Goal: Task Accomplishment & Management: Manage account settings

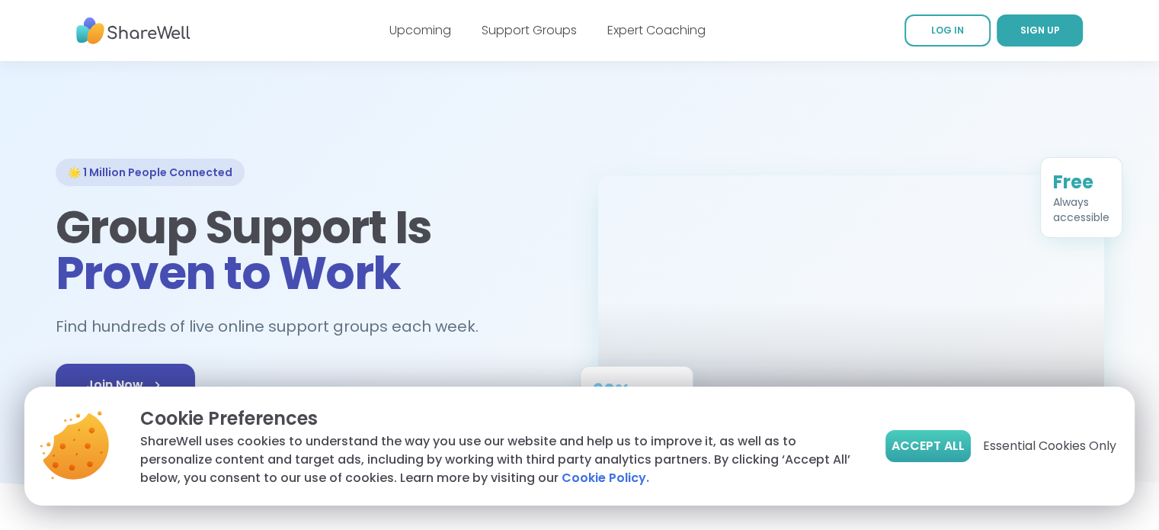
click at [946, 440] on span "Accept All" at bounding box center [928, 446] width 73 height 18
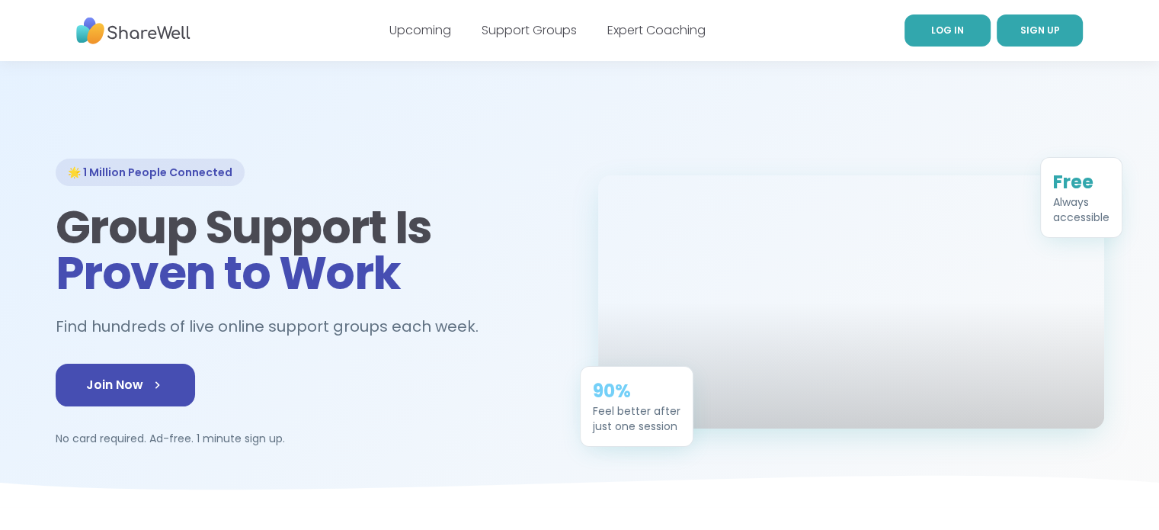
click at [936, 35] on span "LOG IN" at bounding box center [947, 30] width 33 height 13
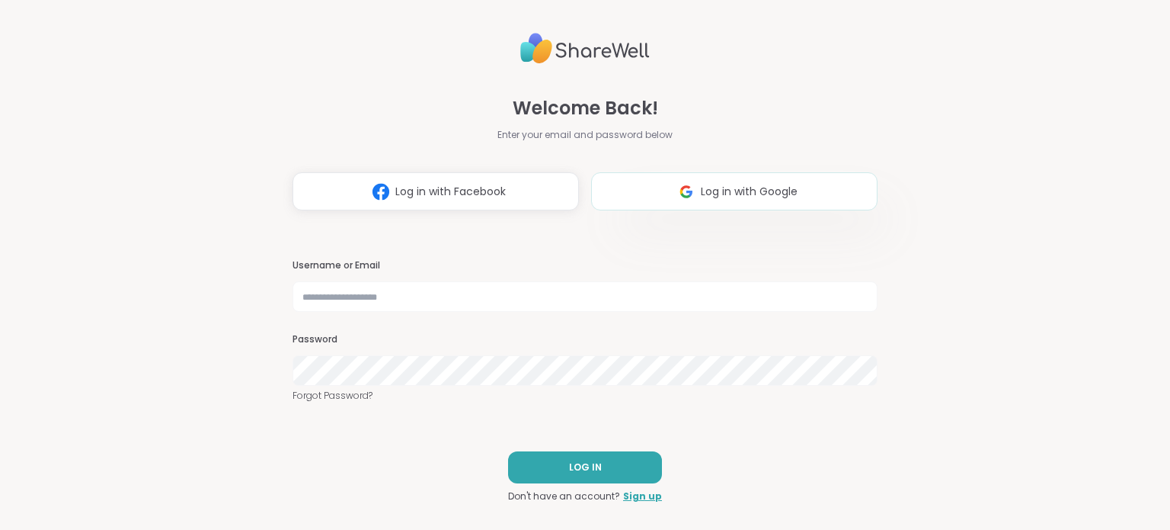
click at [708, 194] on span "Log in with Google" at bounding box center [749, 192] width 97 height 16
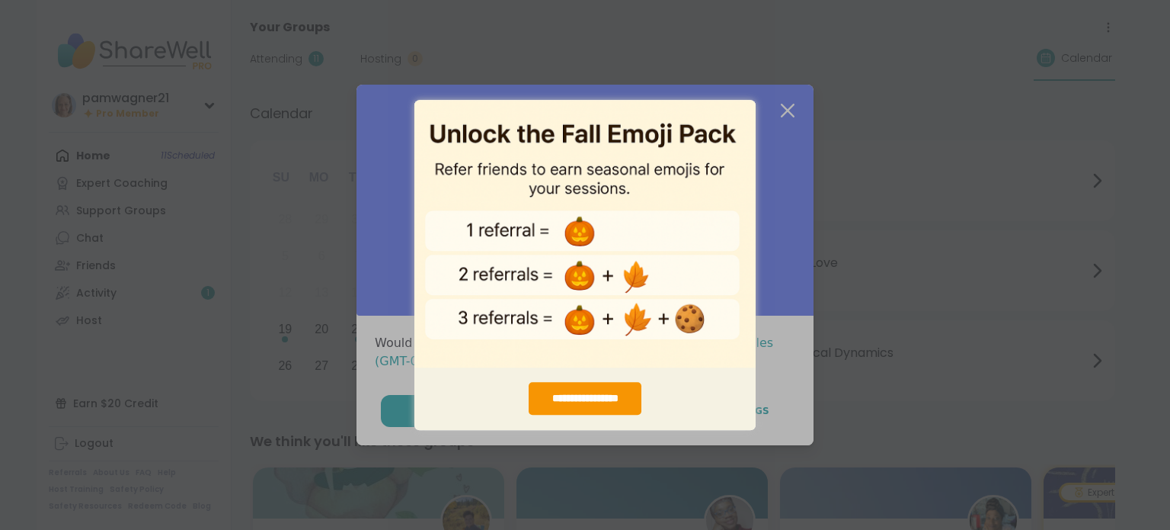
drag, startPoint x: 914, startPoint y: 231, endPoint x: 911, endPoint y: 210, distance: 21.6
click at [917, 228] on div "**********" at bounding box center [585, 265] width 1170 height 530
click at [780, 106] on div "**********" at bounding box center [585, 265] width 1170 height 530
drag, startPoint x: 903, startPoint y: 341, endPoint x: 853, endPoint y: 137, distance: 209.4
click at [853, 137] on div "**********" at bounding box center [585, 265] width 1170 height 530
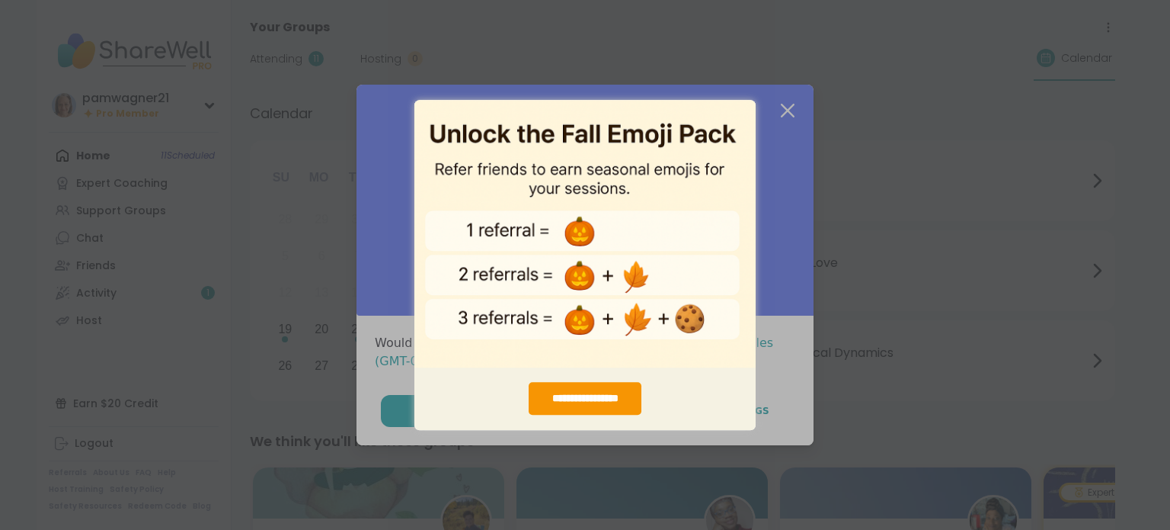
click at [726, 103] on img "entering modal" at bounding box center [585, 233] width 341 height 268
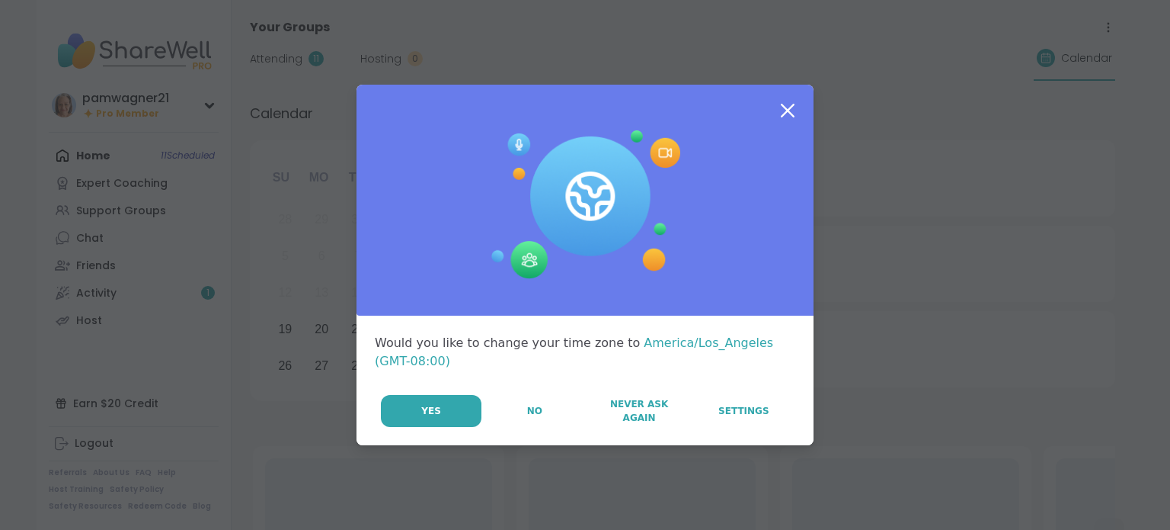
click at [777, 98] on icon at bounding box center [787, 110] width 27 height 27
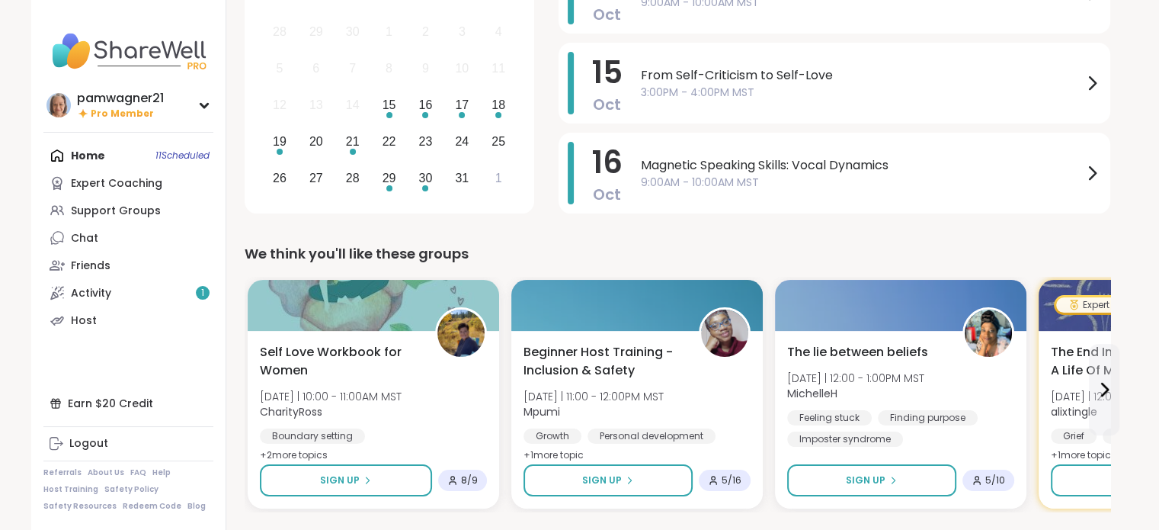
scroll to position [76, 0]
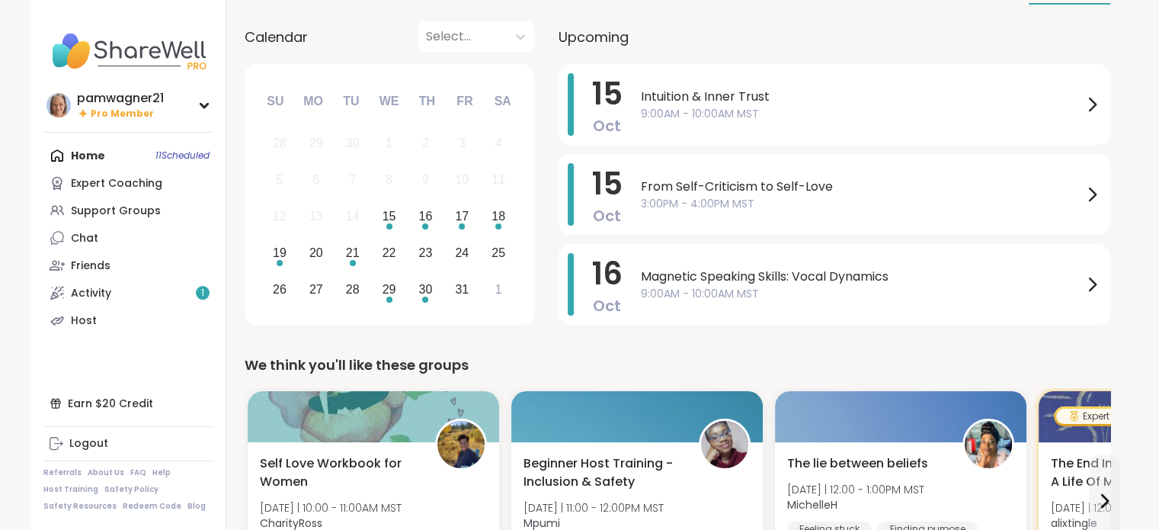
click at [152, 153] on div "Home 11 Scheduled Expert Coaching Support Groups Chat Friends Activity 1 Host" at bounding box center [128, 238] width 170 height 192
click at [59, 149] on div "Home 11 Scheduled Expert Coaching Support Groups Chat Friends Activity 1 Host" at bounding box center [128, 238] width 170 height 192
click at [455, 223] on div "17" at bounding box center [462, 216] width 14 height 21
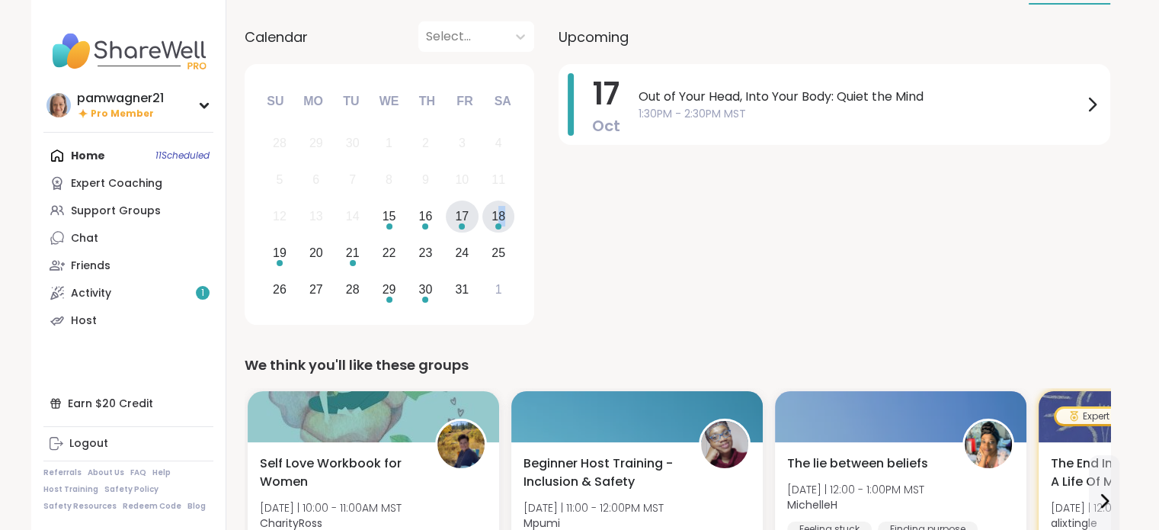
click at [500, 225] on div "18" at bounding box center [498, 216] width 14 height 21
click at [280, 267] on div "19" at bounding box center [280, 252] width 33 height 33
click at [389, 222] on div "15" at bounding box center [390, 216] width 14 height 21
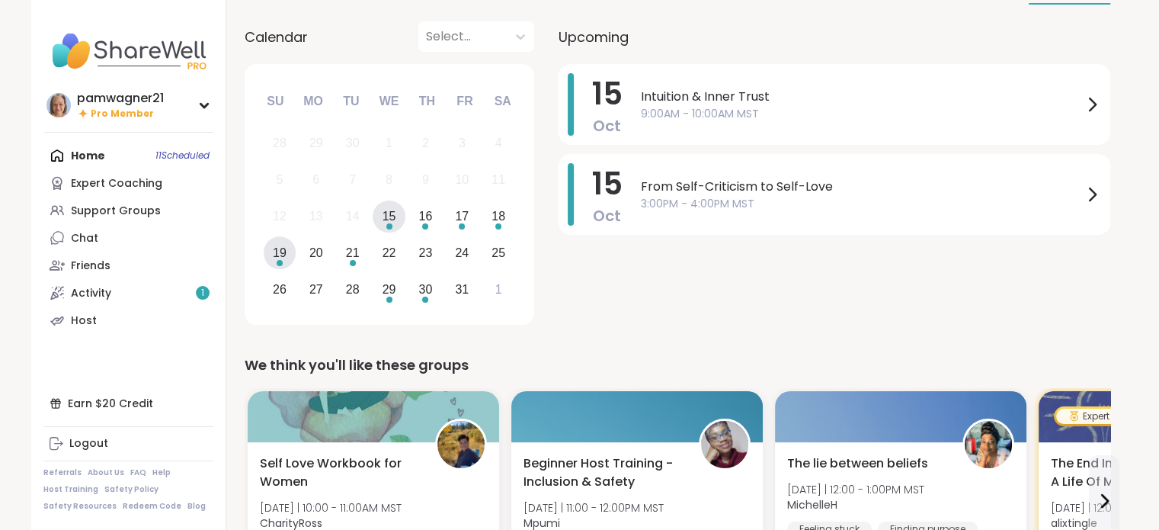
click at [283, 258] on div "19" at bounding box center [280, 252] width 14 height 21
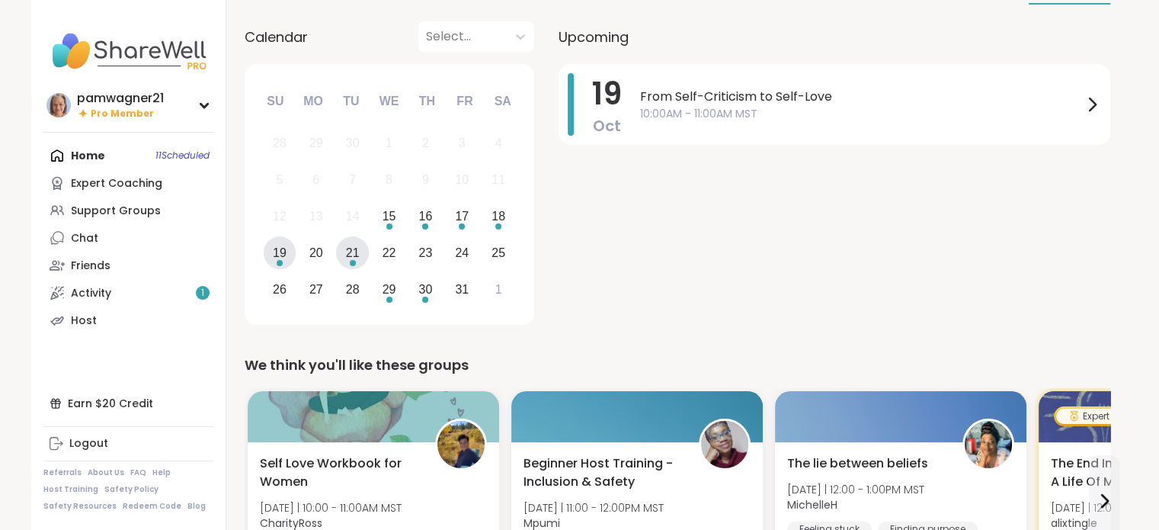
click at [351, 258] on div "21" at bounding box center [353, 252] width 14 height 21
click at [387, 295] on div "29" at bounding box center [390, 289] width 14 height 21
click at [424, 294] on div "30" at bounding box center [426, 289] width 14 height 21
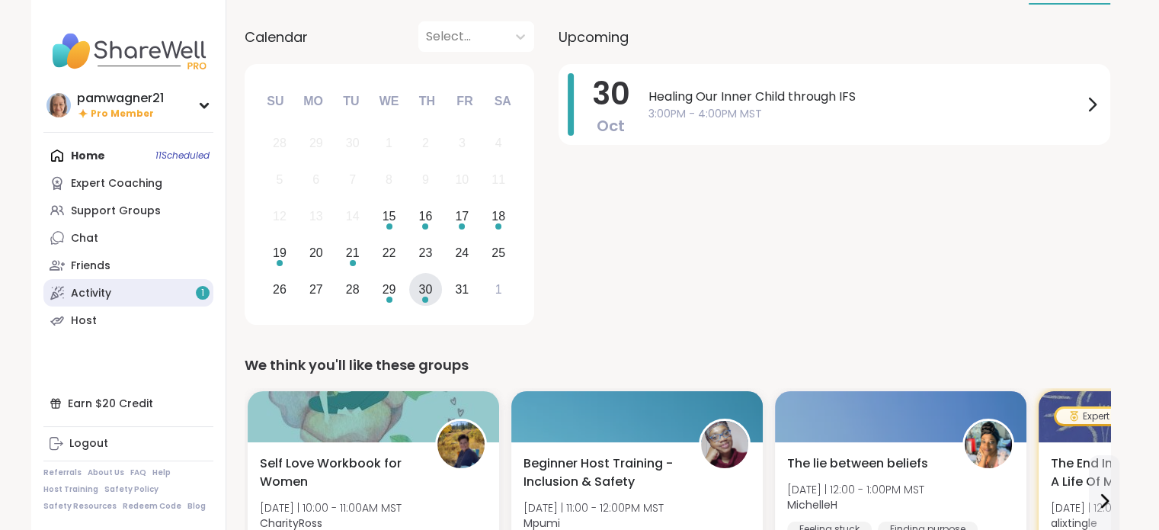
click at [130, 283] on link "Activity 1" at bounding box center [128, 292] width 170 height 27
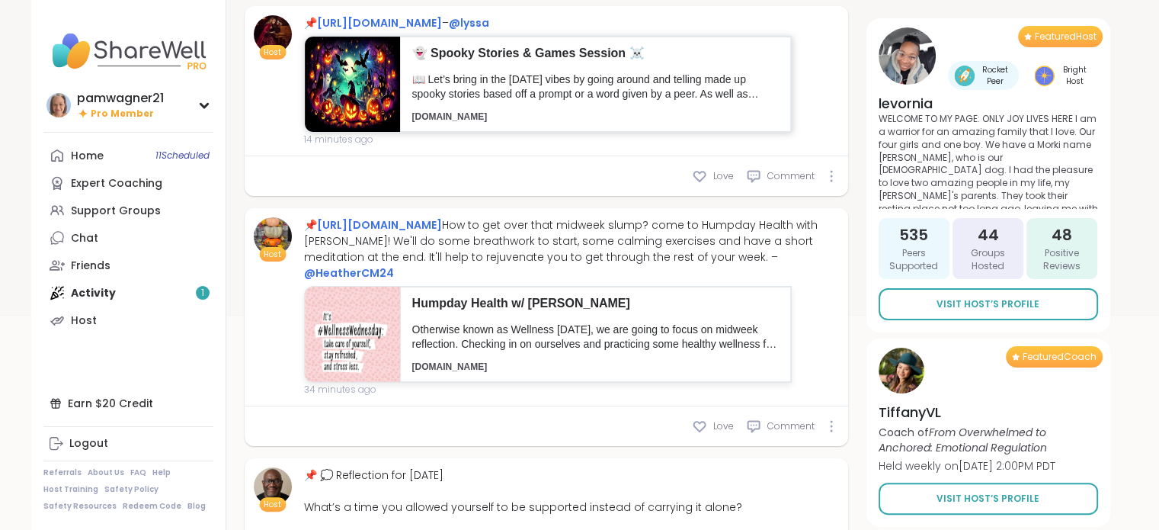
scroll to position [229, 0]
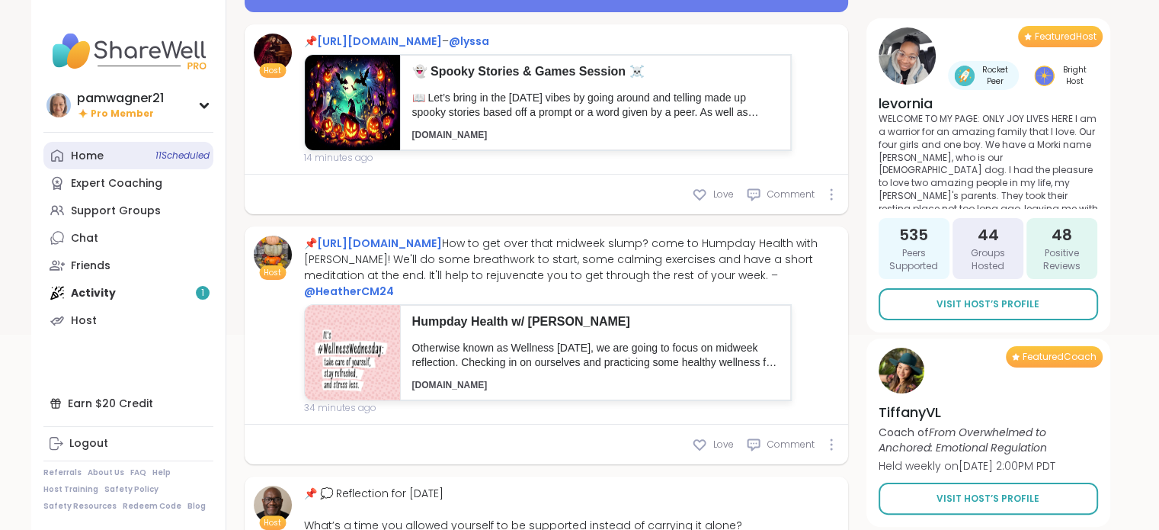
click at [101, 149] on div "Home 11 Scheduled" at bounding box center [87, 156] width 33 height 15
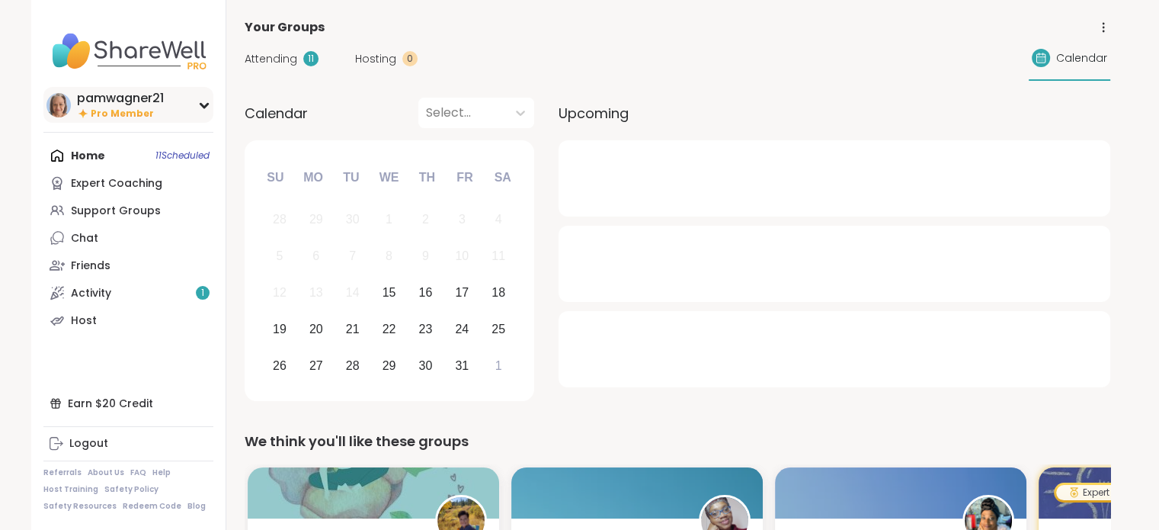
click at [209, 106] on icon at bounding box center [204, 105] width 12 height 8
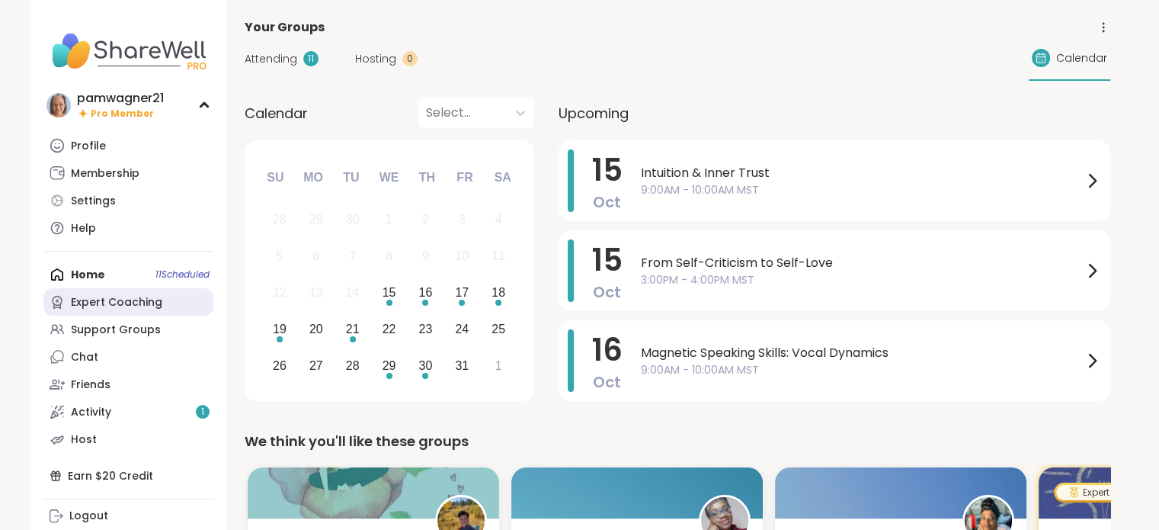
click at [76, 296] on div "Expert Coaching" at bounding box center [116, 302] width 91 height 15
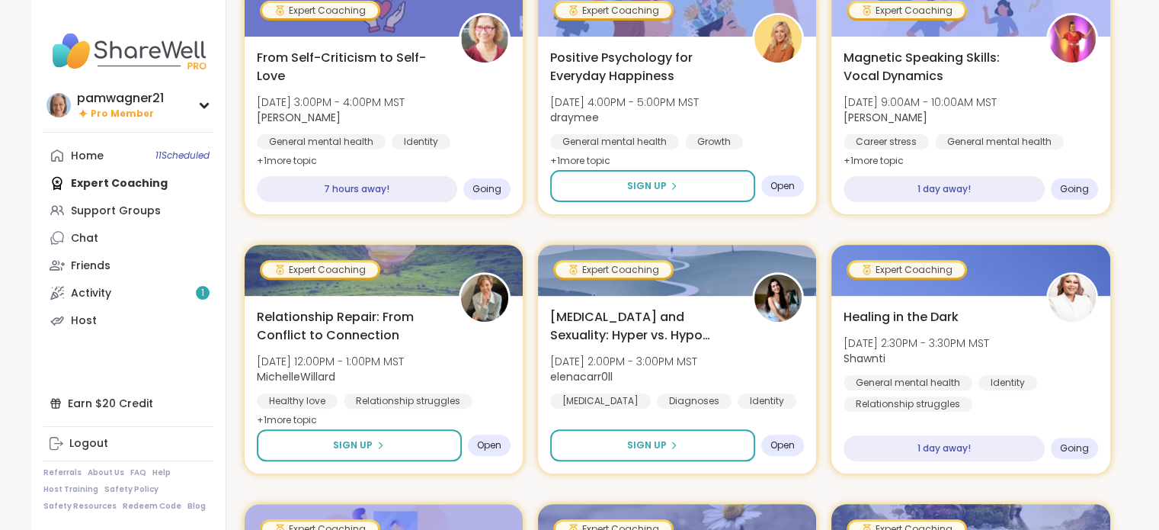
scroll to position [533, 0]
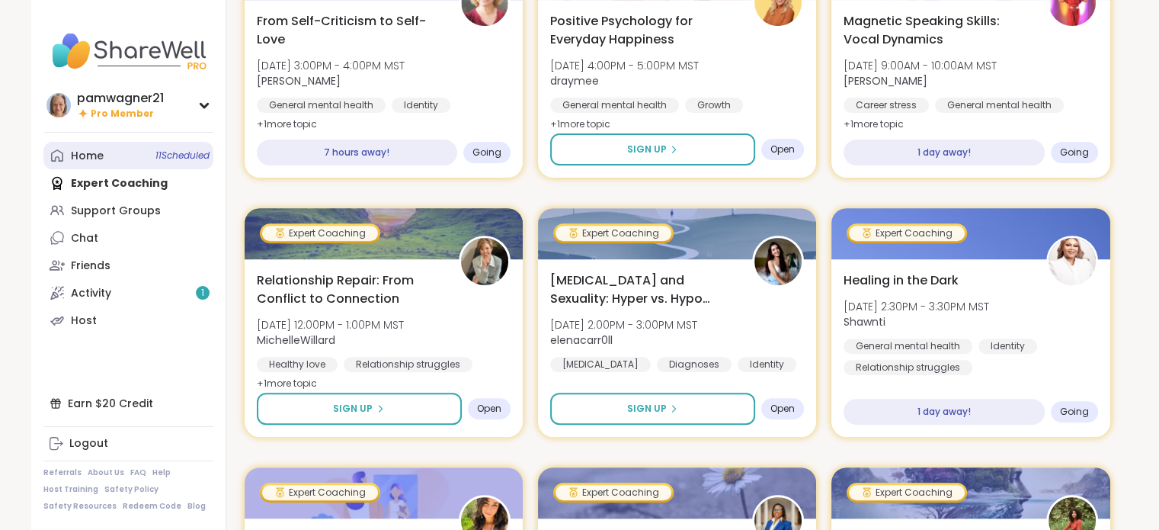
click at [110, 145] on link "Home 11 Scheduled" at bounding box center [128, 155] width 170 height 27
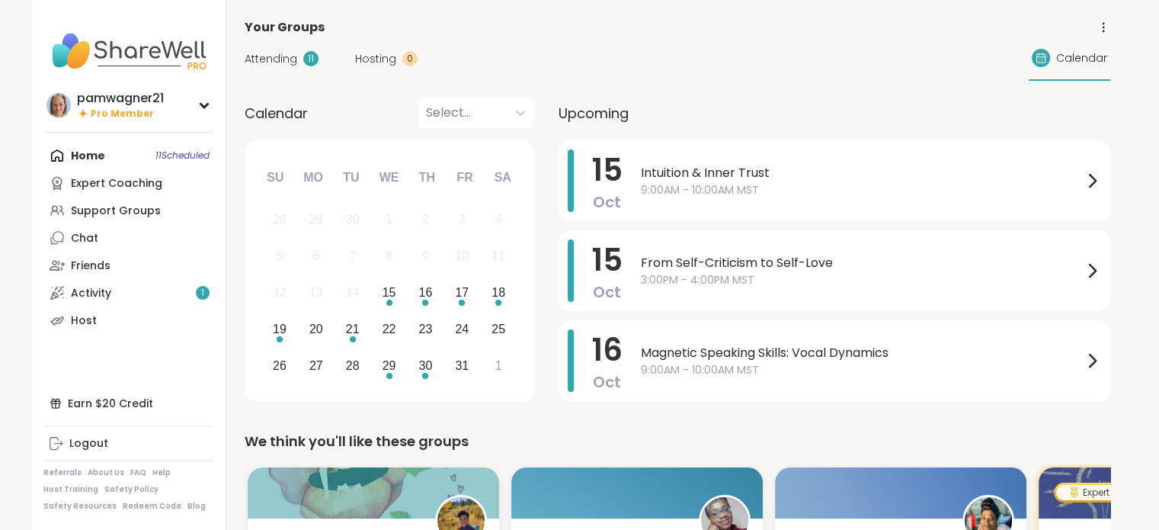
click at [1048, 53] on div at bounding box center [1041, 58] width 18 height 18
click at [1041, 52] on icon at bounding box center [1041, 58] width 12 height 12
click at [1104, 26] on icon at bounding box center [1104, 28] width 14 height 14
click at [835, 77] on div "Attending 11 Hosting 0 Calendar" at bounding box center [678, 59] width 866 height 44
drag, startPoint x: 744, startPoint y: 154, endPoint x: 737, endPoint y: 133, distance: 21.9
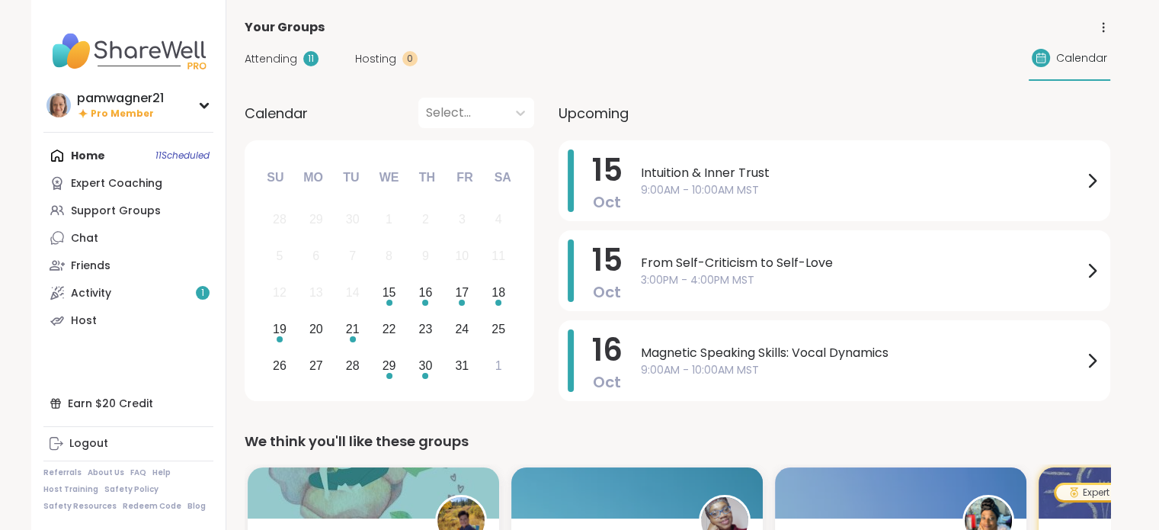
click at [737, 133] on div "Upcoming 15 Oct Intuition & Inner Trust 9:00AM - 10:00AM MST 15 Oct From Self-C…" at bounding box center [835, 252] width 552 height 309
drag, startPoint x: 902, startPoint y: 345, endPoint x: 780, endPoint y: 78, distance: 294.3
click at [780, 78] on div "Attending 11 Hosting 0 Calendar" at bounding box center [678, 59] width 866 height 44
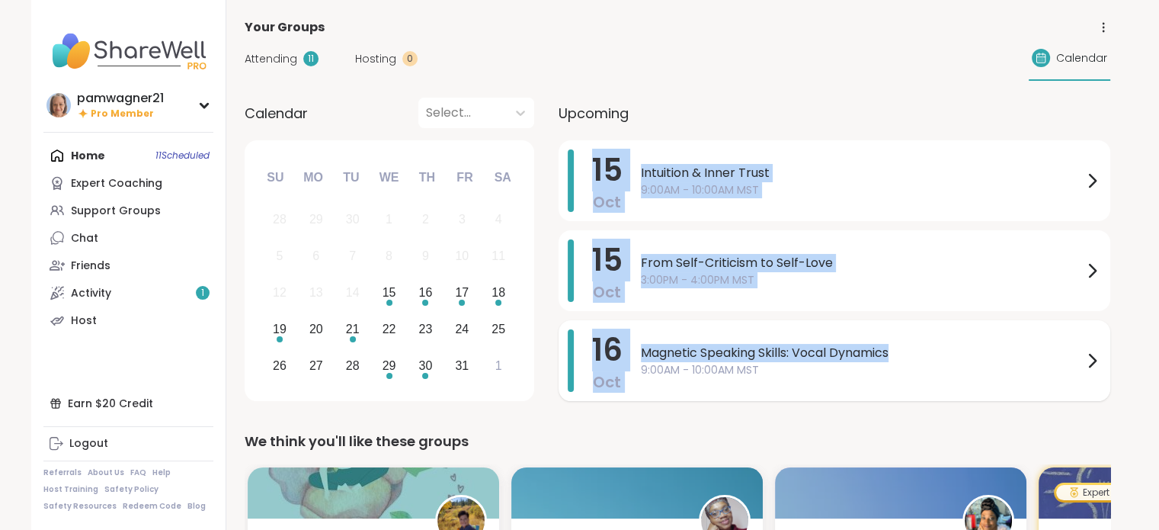
drag, startPoint x: 594, startPoint y: 152, endPoint x: 1018, endPoint y: 347, distance: 467.4
click at [1018, 347] on div "15 Oct Intuition & Inner Trust 9:00AM - 10:00AM MST 15 Oct From Self-Criticism …" at bounding box center [835, 273] width 552 height 266
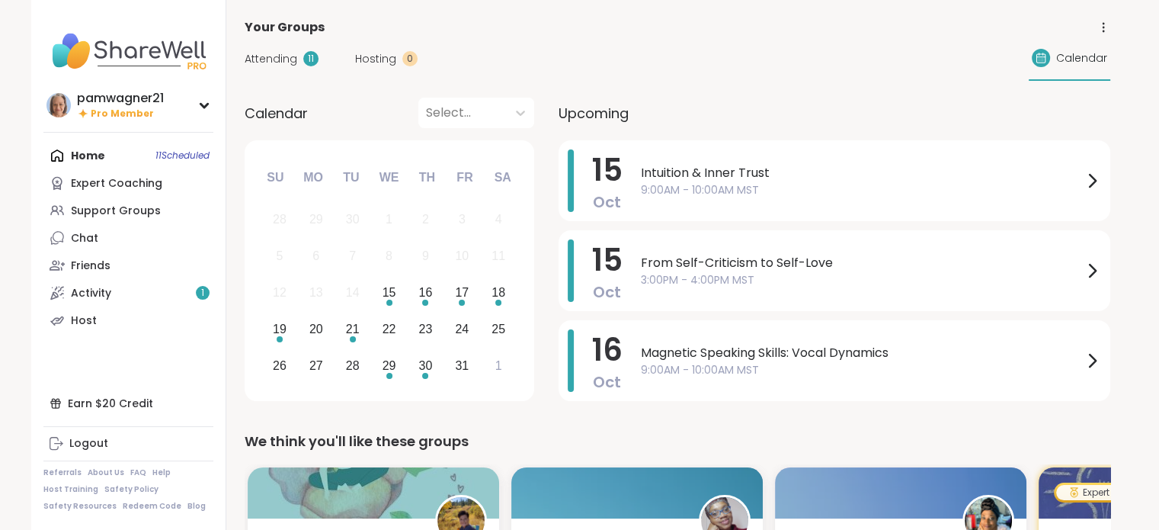
drag, startPoint x: 835, startPoint y: 85, endPoint x: 747, endPoint y: 111, distance: 92.3
click at [744, 103] on div "Upcoming" at bounding box center [835, 113] width 552 height 30
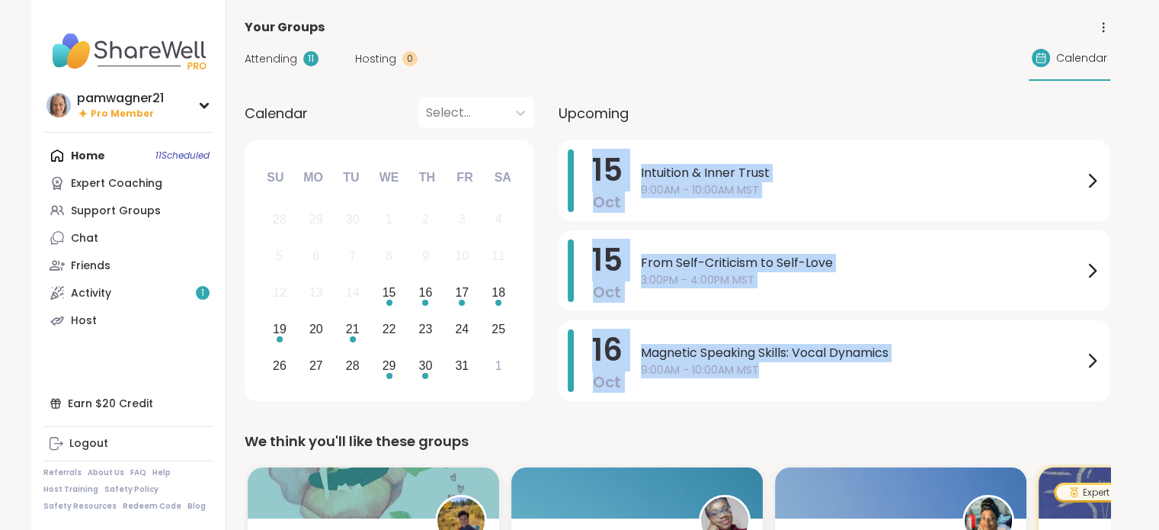
drag, startPoint x: 988, startPoint y: 374, endPoint x: 640, endPoint y: 118, distance: 432.2
click at [640, 118] on div "Upcoming 15 Oct Intuition & Inner Trust 9:00AM - 10:00AM MST 15 Oct From Self-C…" at bounding box center [835, 252] width 552 height 309
copy div "15 Oct Intuition & Inner Trust 9:00AM - 10:00AM MST 15 Oct From Self-Criticism …"
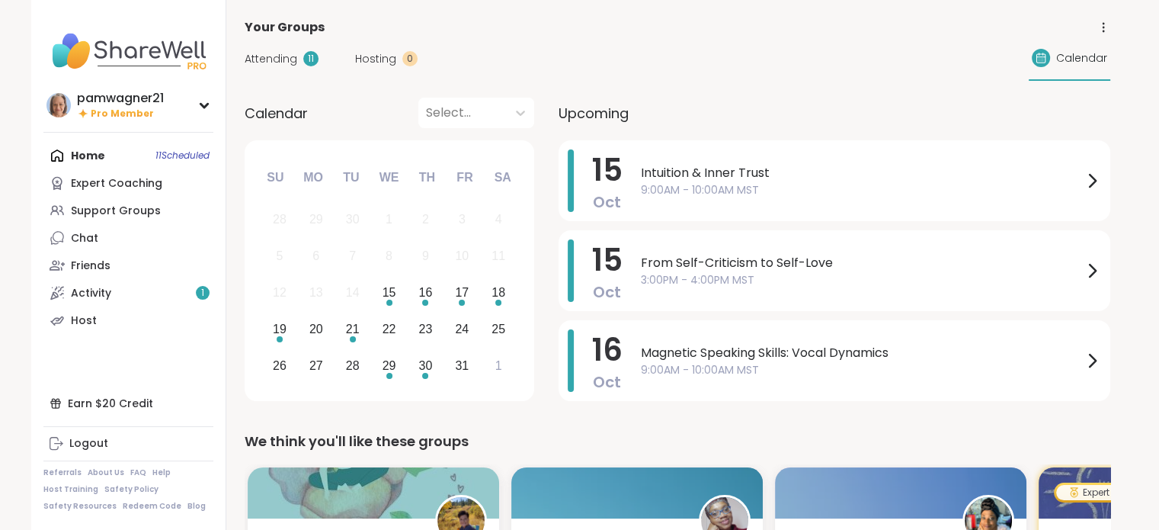
click at [936, 60] on div "Attending 11 Hosting 0 Calendar" at bounding box center [678, 59] width 866 height 44
click at [456, 295] on div "17" at bounding box center [462, 292] width 14 height 21
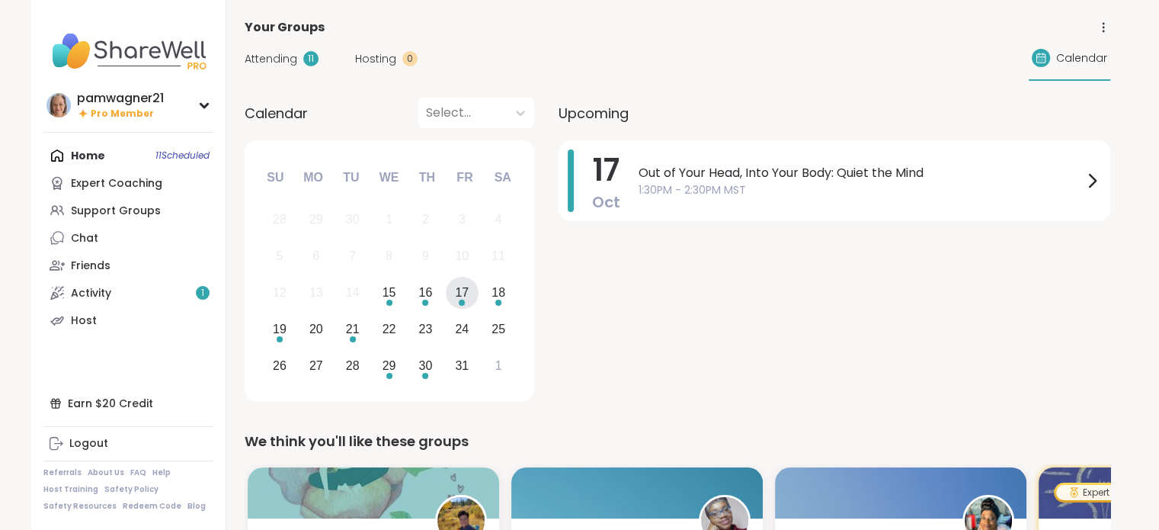
drag, startPoint x: 750, startPoint y: 200, endPoint x: 689, endPoint y: 352, distance: 163.4
click at [689, 351] on div "17 Oct Out of Your Head, Into Your Body: Quiet the Mind 1:30PM - 2:30PM MST" at bounding box center [835, 273] width 552 height 266
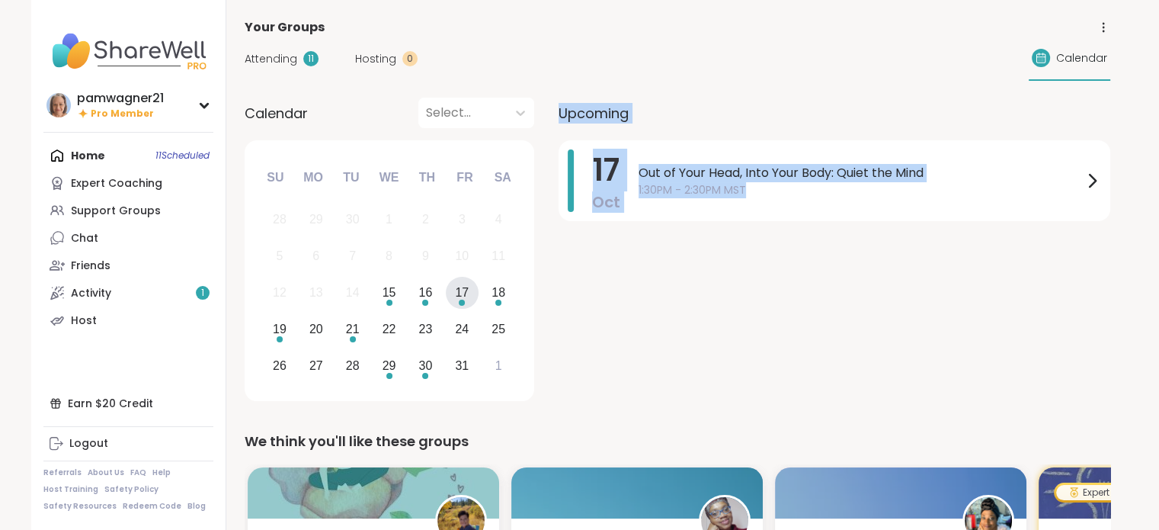
drag, startPoint x: 818, startPoint y: 200, endPoint x: 546, endPoint y: 111, distance: 286.3
click at [546, 111] on div "Calendar Select... Previous Month Next Month October 2025 Su Mo Tu We Th Fr Sa …" at bounding box center [678, 252] width 866 height 309
copy div "Upcoming 17 Oct Out of Your Head, Into Your Body: Quiet the Mind 1:30PM - 2:30P…"
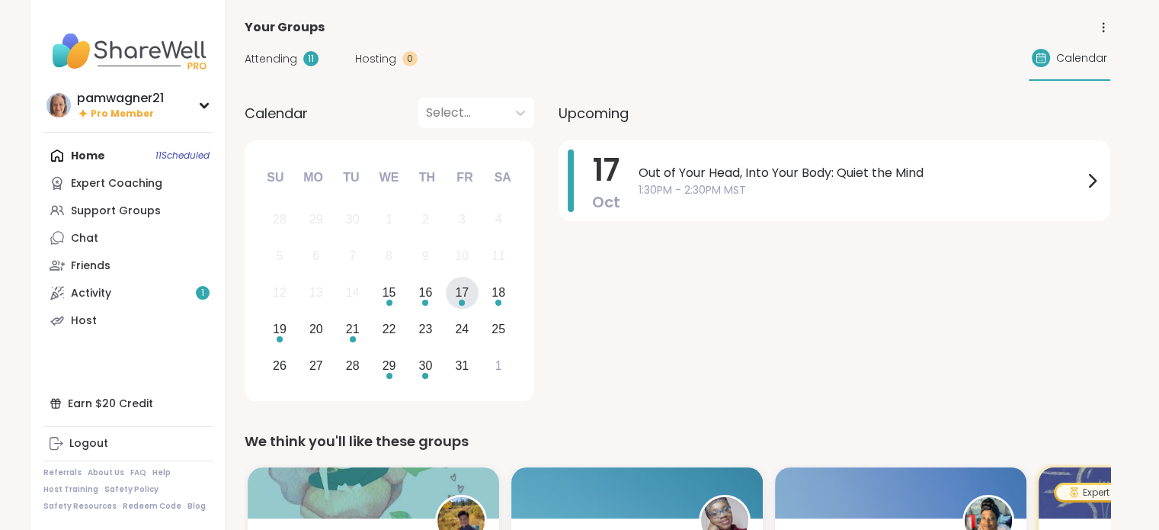
click at [1052, 279] on div "17 Oct Out of Your Head, Into Your Body: Quiet the Mind 1:30PM - 2:30PM MST" at bounding box center [835, 273] width 552 height 266
click at [277, 328] on div "19" at bounding box center [280, 329] width 14 height 21
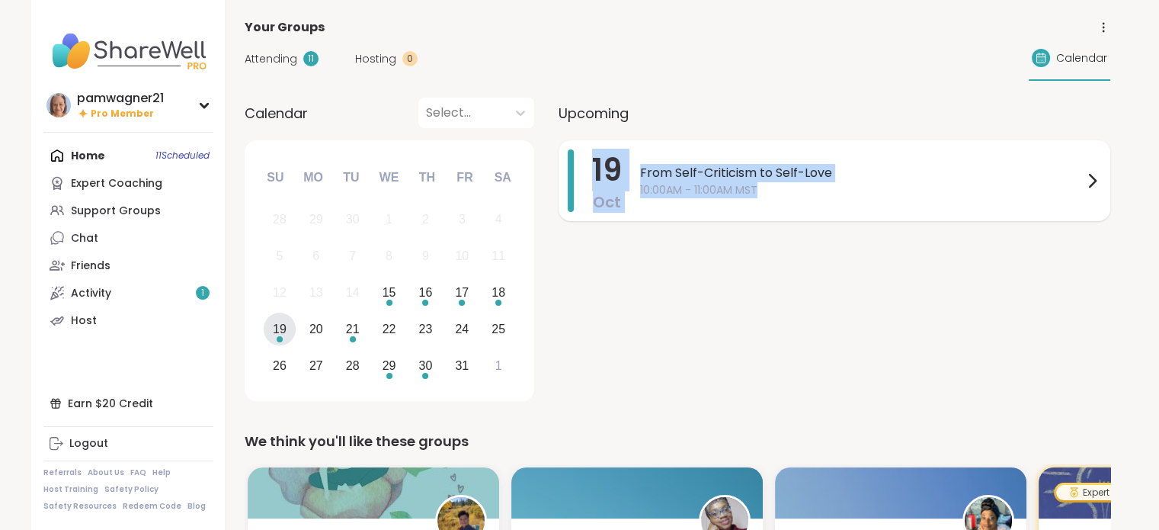
drag, startPoint x: 839, startPoint y: 192, endPoint x: 562, endPoint y: 171, distance: 277.4
click at [562, 171] on div "19 Oct From Self-Criticism to Self-Love 10:00AM - 11:00AM MST" at bounding box center [835, 180] width 552 height 81
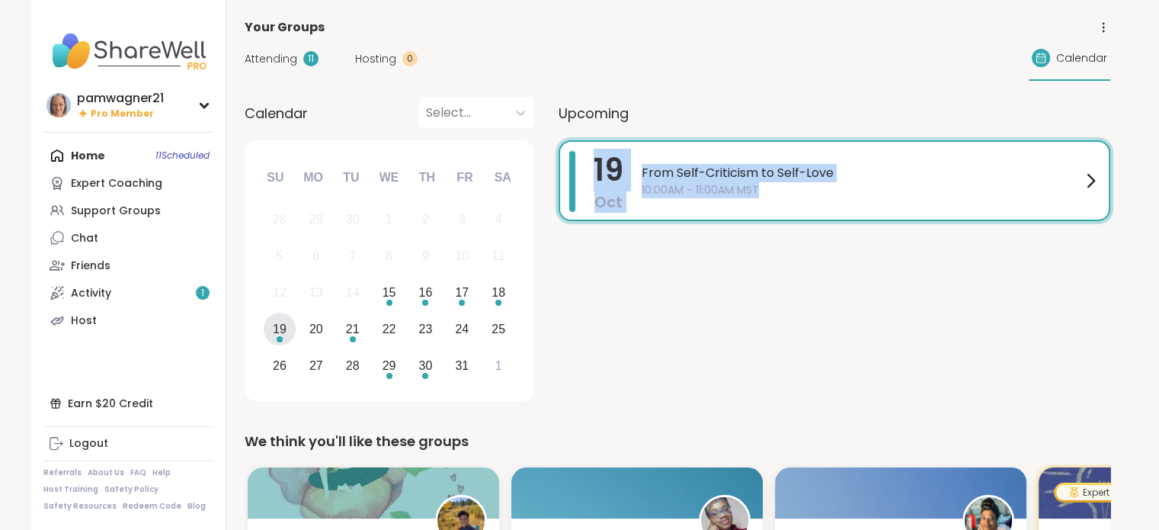
copy div "19 Oct From Self-Criticism to Self-Love 10:00AM - 11:00AM MST"
click at [979, 317] on div "19 Oct From Self-Criticism to Self-Love 10:00AM - 11:00AM MST" at bounding box center [835, 273] width 552 height 266
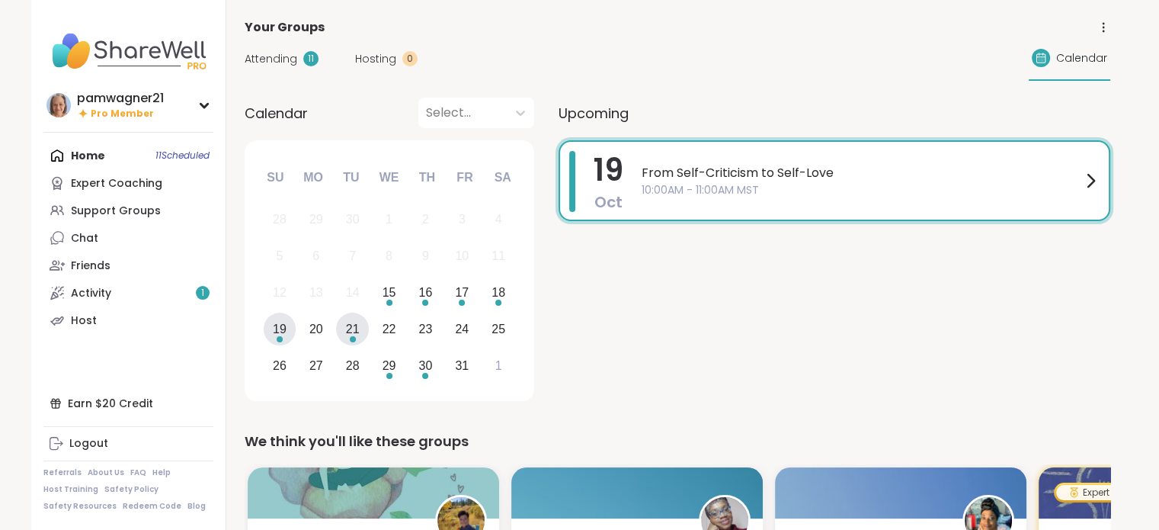
click at [356, 327] on div "21" at bounding box center [353, 329] width 14 height 21
click at [744, 188] on span "3:30PM - 4:30PM MST" at bounding box center [860, 190] width 441 height 16
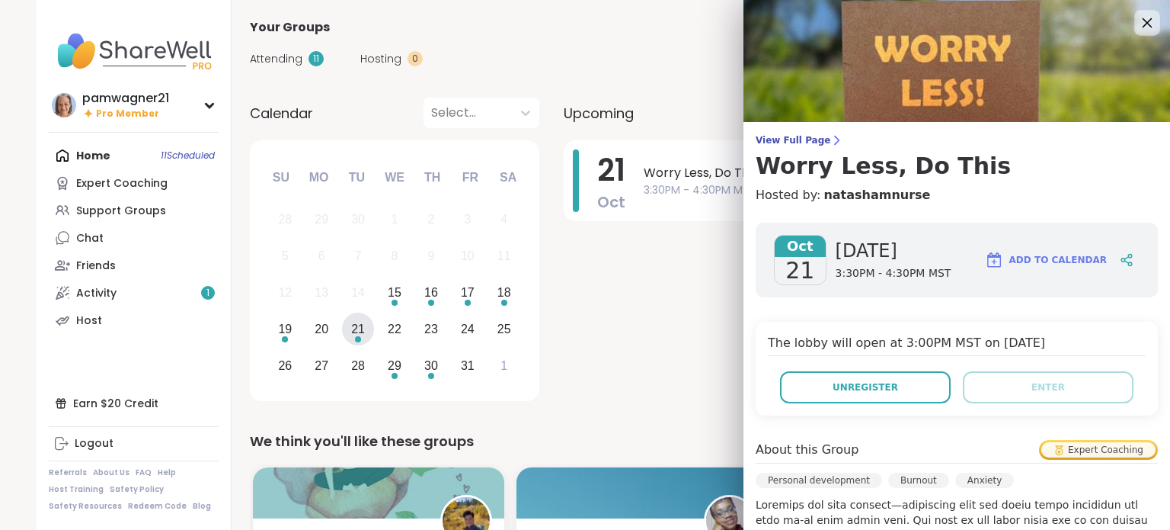
click at [1135, 11] on div at bounding box center [1148, 23] width 26 height 26
click at [1138, 17] on icon at bounding box center [1147, 22] width 19 height 19
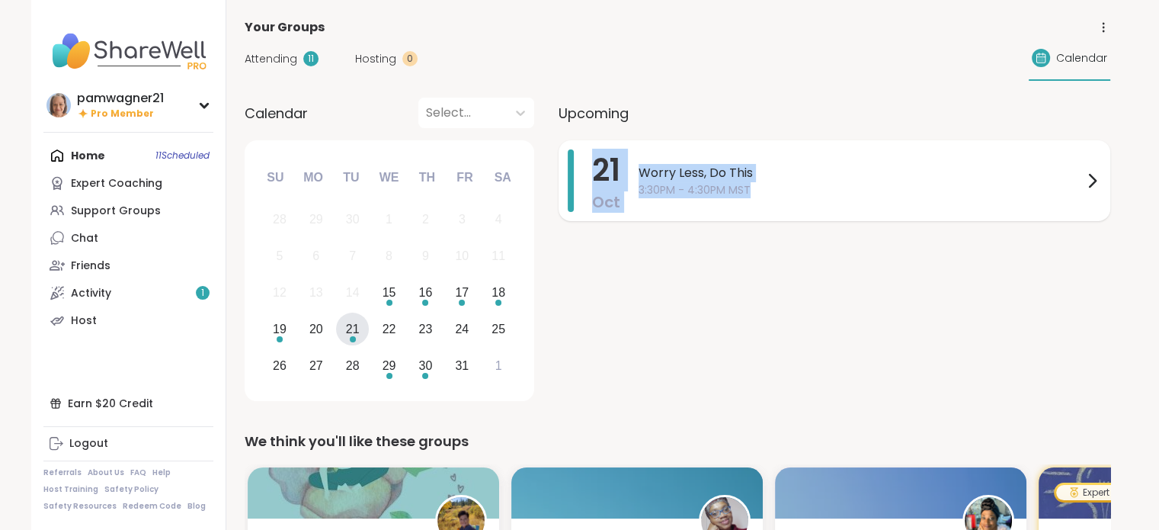
drag, startPoint x: 766, startPoint y: 197, endPoint x: 558, endPoint y: 163, distance: 210.8
click at [559, 163] on div "21 Oct Worry Less, Do This 3:30PM - 4:30PM MST" at bounding box center [835, 180] width 552 height 81
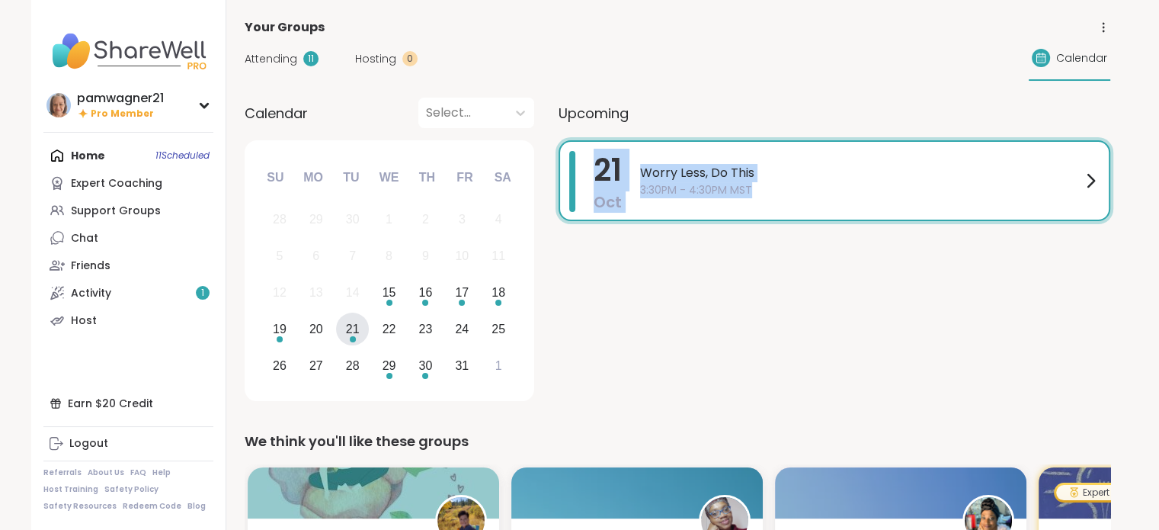
copy div "21 Oct Worry Less, Do This 3:30PM - 4:30PM MST"
click at [1006, 329] on div "21 Oct Worry Less, Do This 3:30PM - 4:30PM MST" at bounding box center [835, 273] width 552 height 266
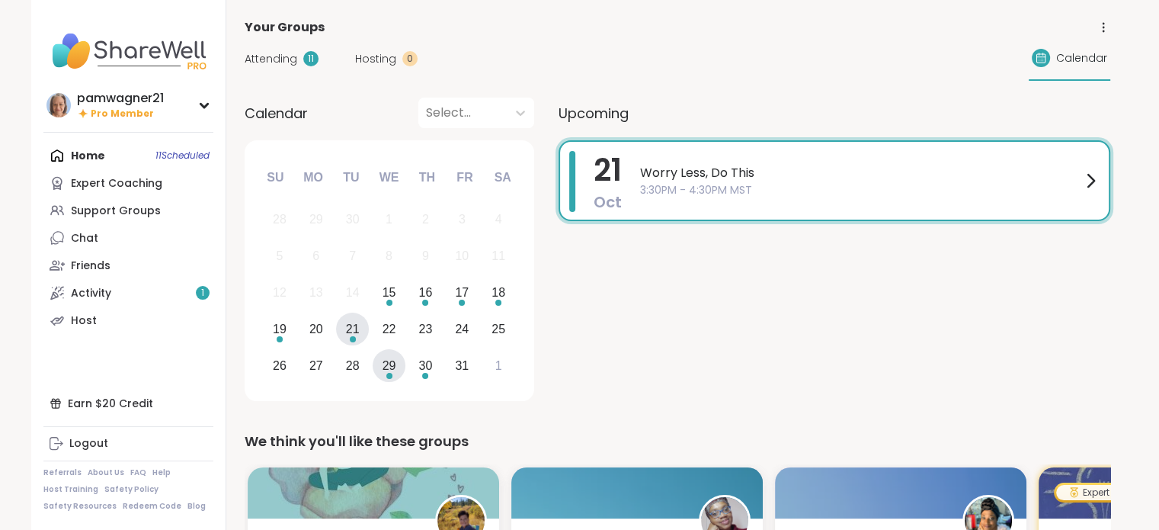
click at [383, 362] on div "29" at bounding box center [390, 365] width 14 height 21
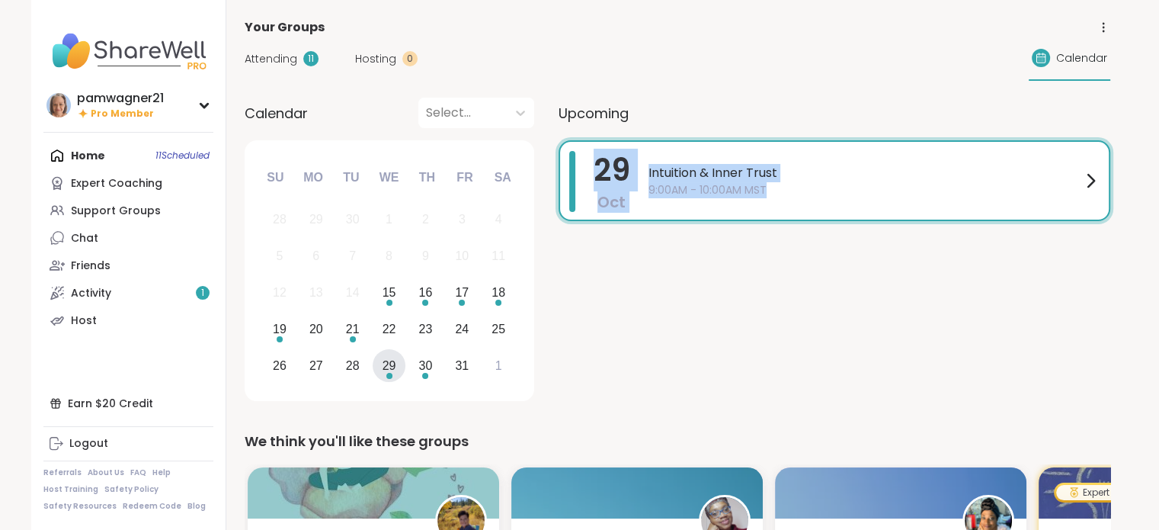
drag, startPoint x: 863, startPoint y: 200, endPoint x: 561, endPoint y: 200, distance: 301.8
click at [561, 200] on div "29 Oct Intuition & Inner Trust 9:00AM - 10:00AM MST" at bounding box center [835, 180] width 552 height 81
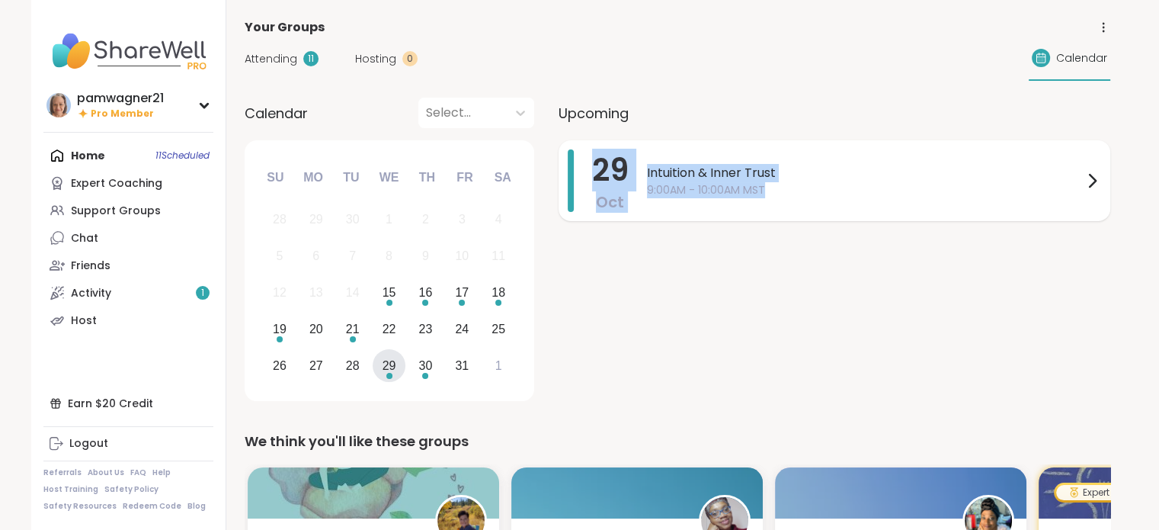
copy div "29 Oct Intuition & Inner Trust 9:00AM - 10:00AM MST"
click at [1012, 294] on div "29 Oct Intuition & Inner Trust 9:00AM - 10:00AM MST" at bounding box center [835, 273] width 552 height 266
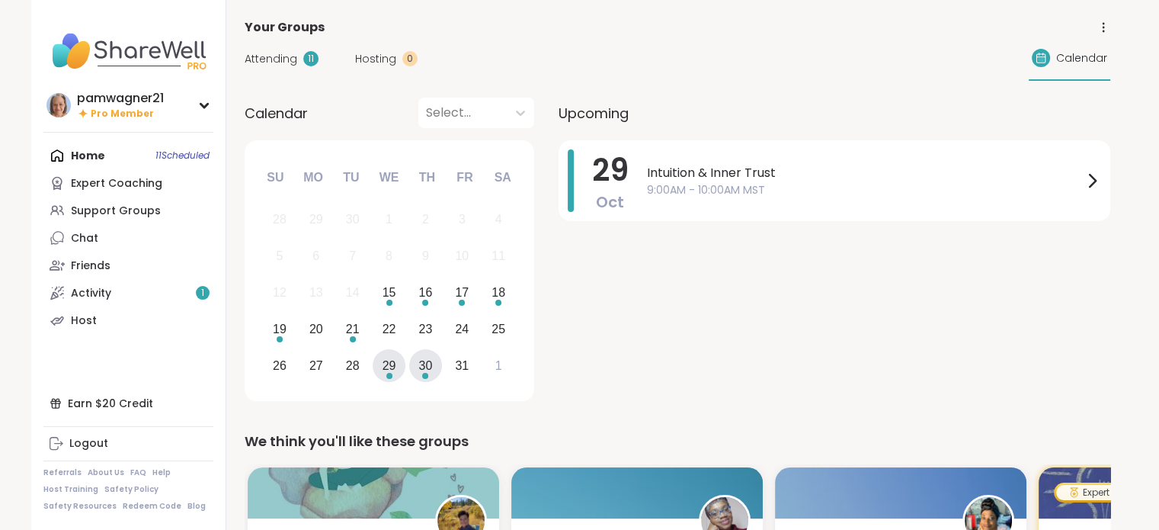
click at [434, 359] on div "30" at bounding box center [425, 365] width 33 height 33
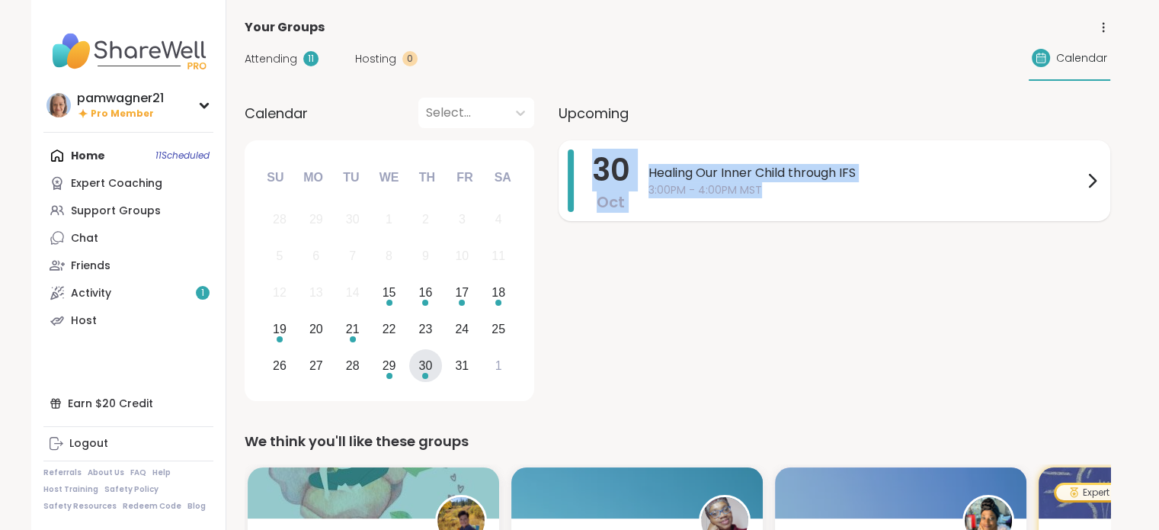
drag, startPoint x: 821, startPoint y: 203, endPoint x: 575, endPoint y: 169, distance: 248.5
click at [575, 169] on div "30 Oct Healing Our Inner Child through IFS 3:00PM - 4:00PM MST" at bounding box center [835, 180] width 552 height 81
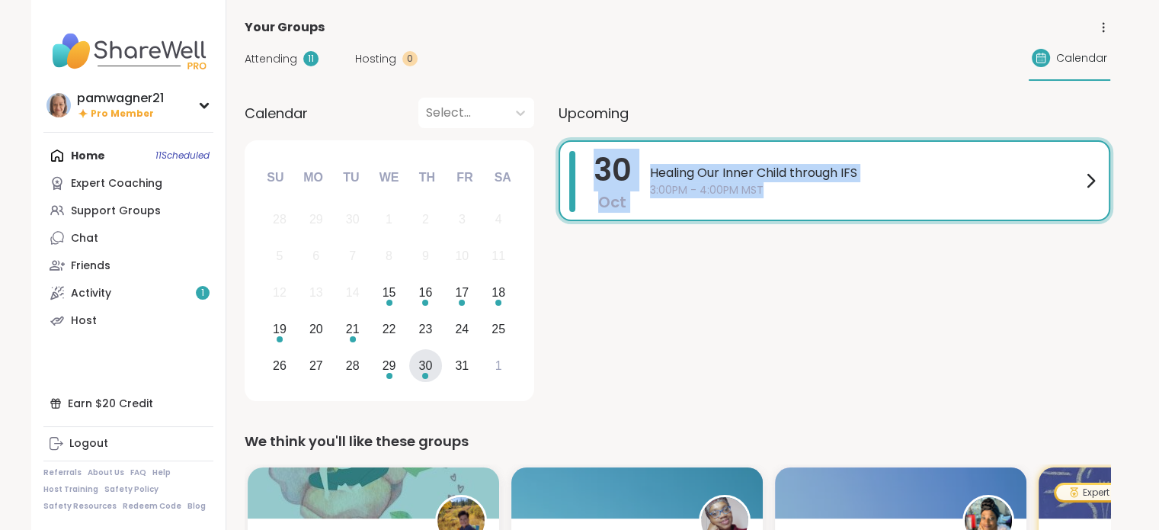
copy div "30 Oct Healing Our Inner Child through IFS 3:00PM - 4:00PM MST"
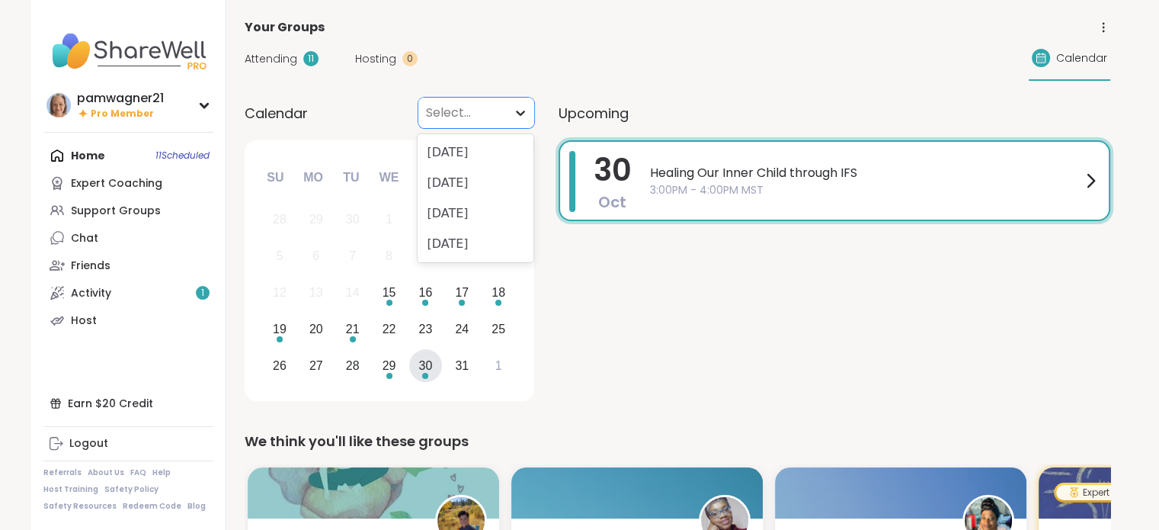
click at [518, 109] on icon at bounding box center [520, 112] width 15 height 15
click at [483, 183] on div "November 2025" at bounding box center [476, 183] width 116 height 30
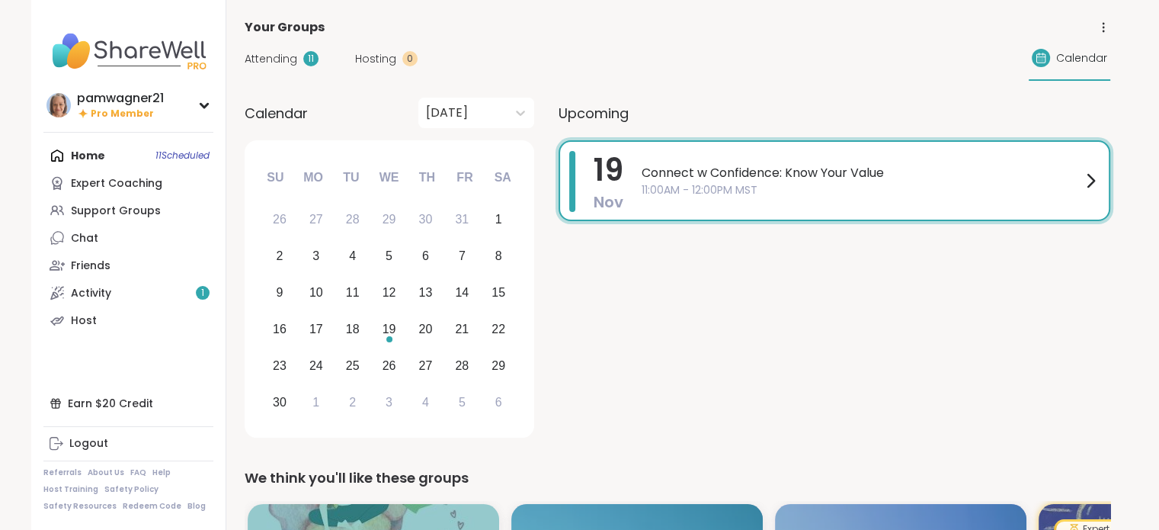
click at [742, 188] on span "11:00AM - 12:00PM MST" at bounding box center [862, 190] width 440 height 16
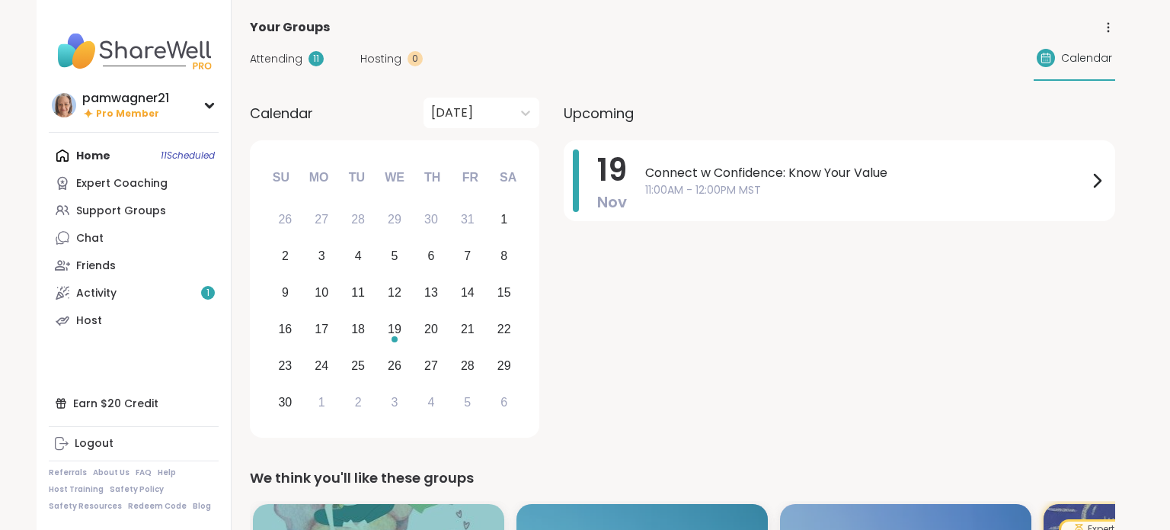
click at [695, 293] on div "19 Nov Connect w Confidence: Know Your Value 11:00AM - 12:00PM MST" at bounding box center [840, 291] width 552 height 303
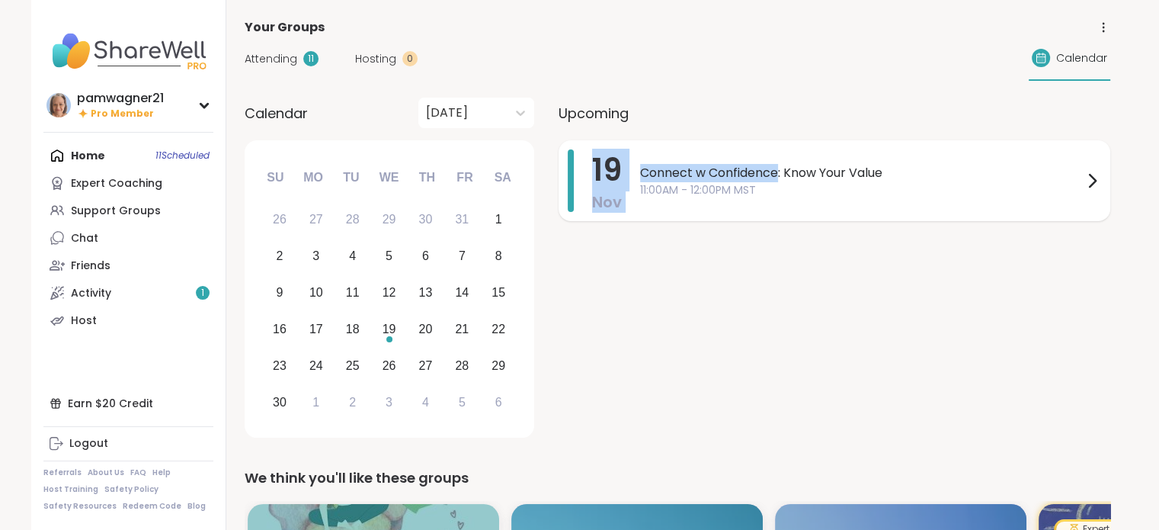
drag, startPoint x: 780, startPoint y: 175, endPoint x: 574, endPoint y: 173, distance: 205.7
click at [574, 173] on div "19 Nov Connect w Confidence: Know Your Value 11:00AM - 12:00PM MST" at bounding box center [835, 180] width 552 height 81
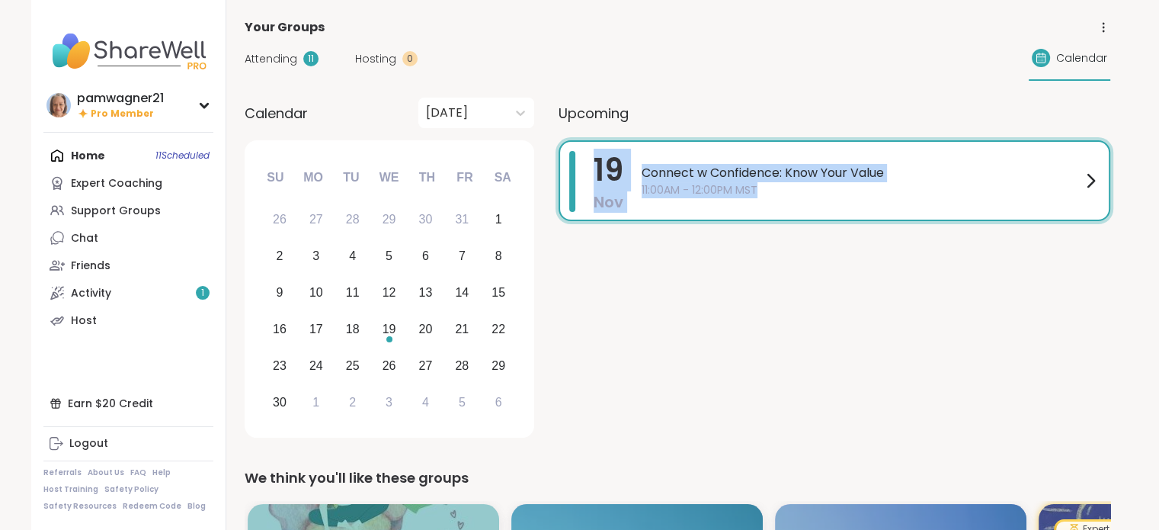
drag, startPoint x: 808, startPoint y: 207, endPoint x: 572, endPoint y: 181, distance: 236.8
click at [572, 181] on div "19 Nov Connect w Confidence: Know Your Value 11:00AM - 12:00PM MST" at bounding box center [835, 180] width 552 height 81
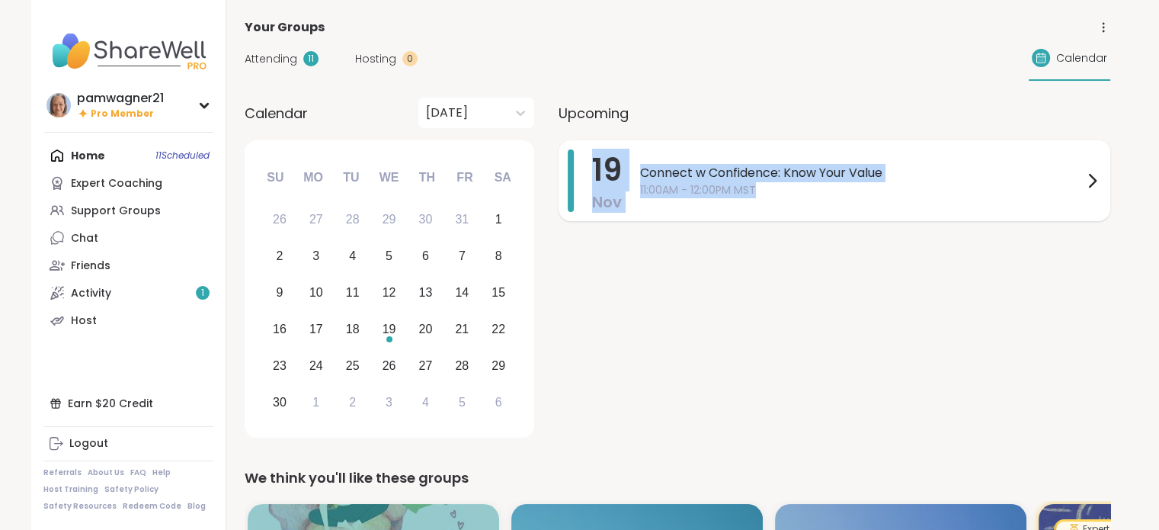
copy div "19 Nov Connect w Confidence: Know Your Value 11:00AM - 12:00PM MST"
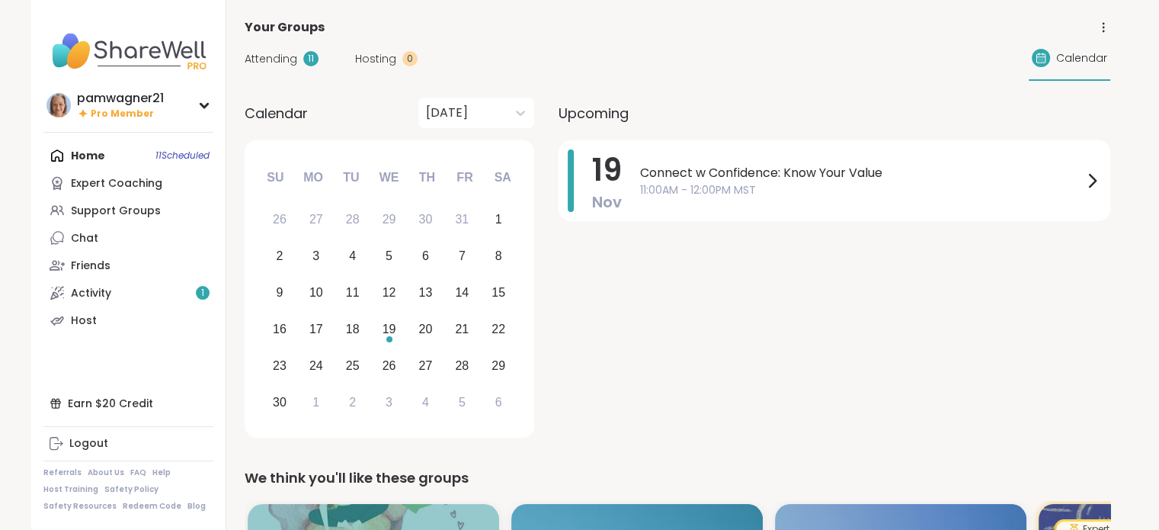
click at [79, 158] on div "Home 11 Scheduled Expert Coaching Support Groups Chat Friends Activity 1 Host" at bounding box center [128, 238] width 170 height 192
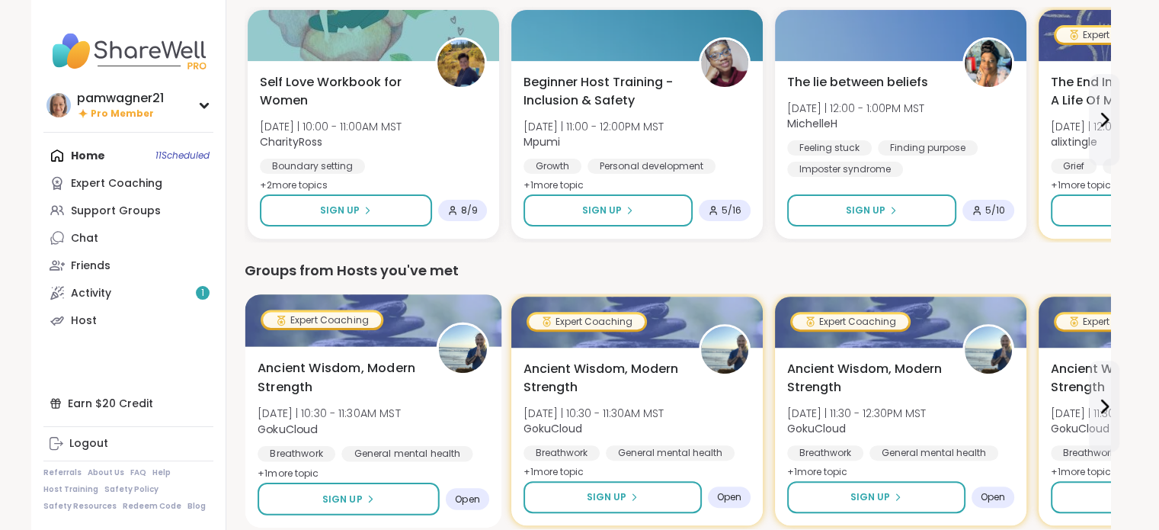
scroll to position [533, 0]
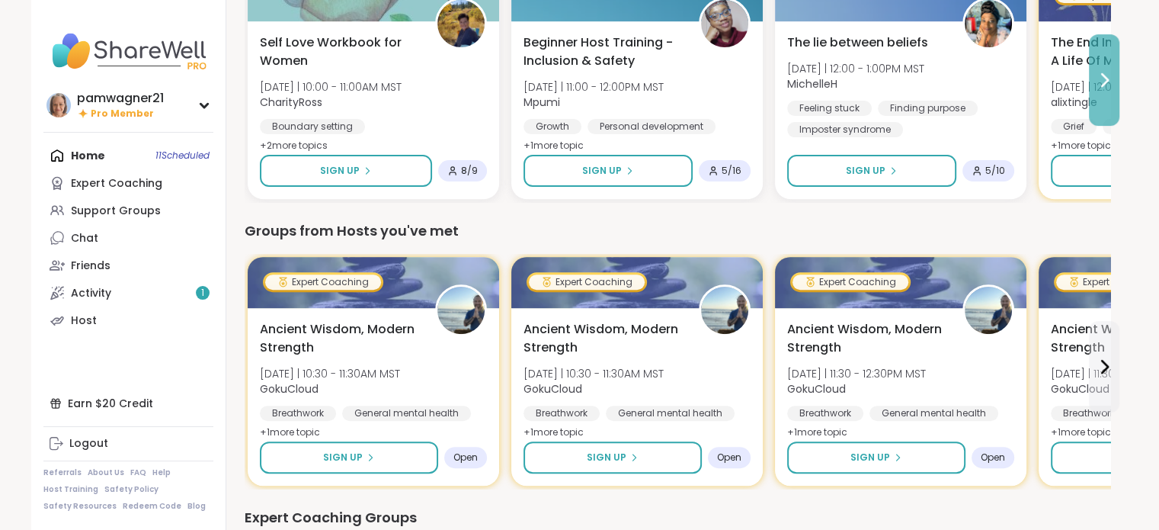
click at [1098, 82] on icon at bounding box center [1104, 80] width 18 height 18
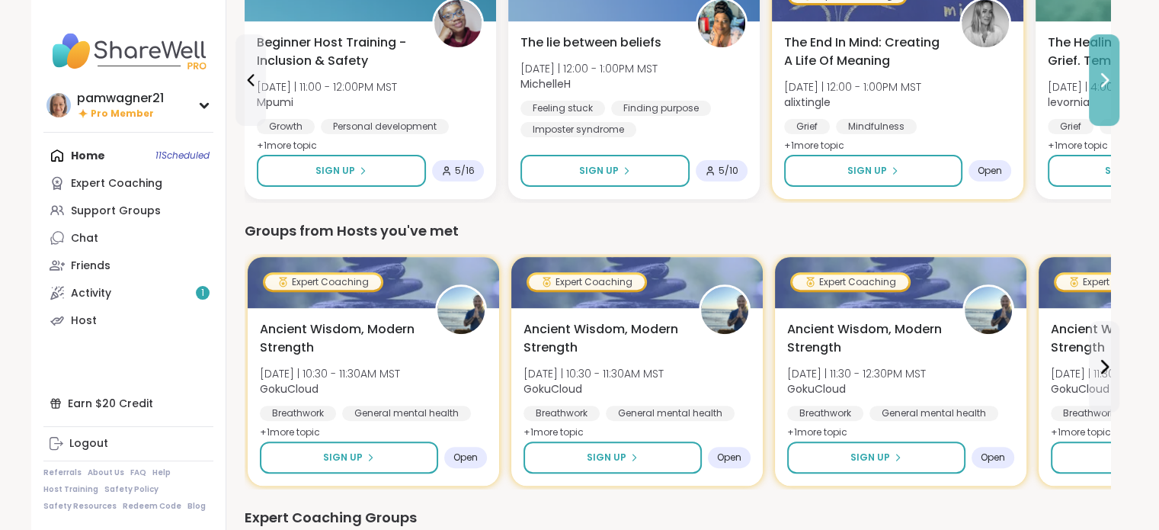
click at [1103, 79] on icon at bounding box center [1104, 80] width 18 height 18
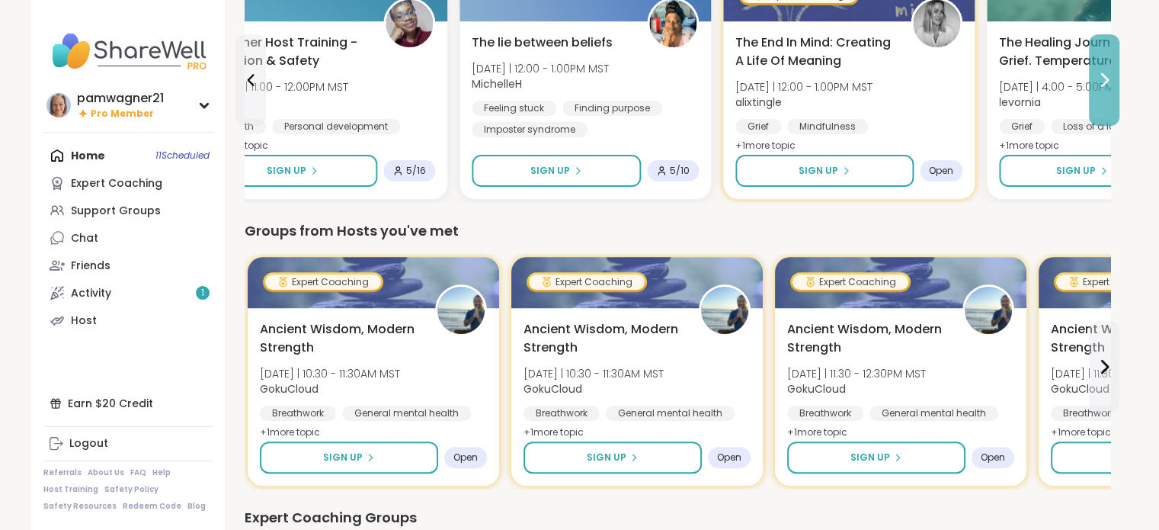
click at [1103, 79] on icon at bounding box center [1104, 80] width 18 height 18
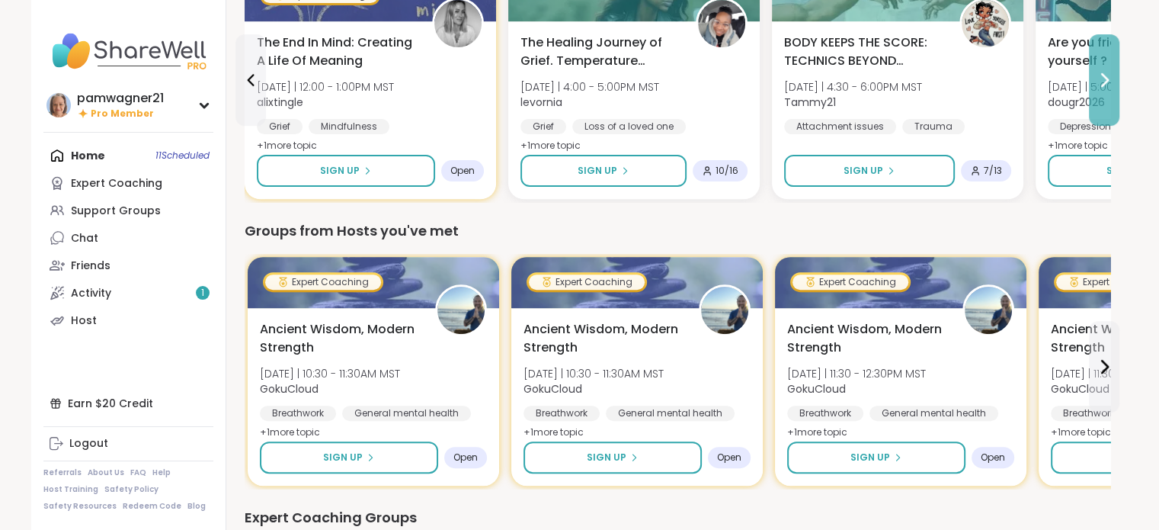
click at [1103, 79] on icon at bounding box center [1104, 80] width 18 height 18
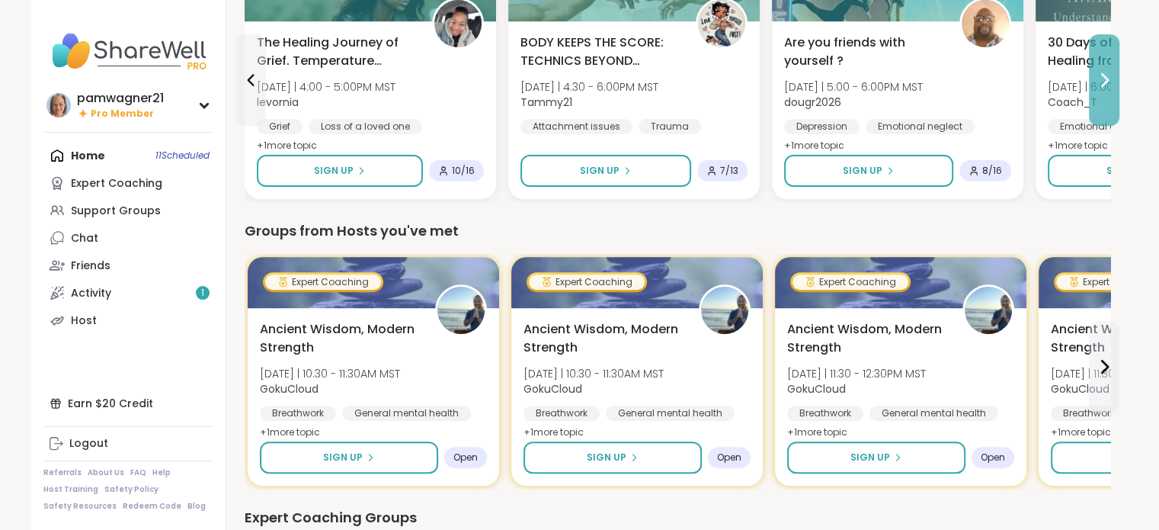
click at [1106, 74] on icon at bounding box center [1104, 80] width 18 height 18
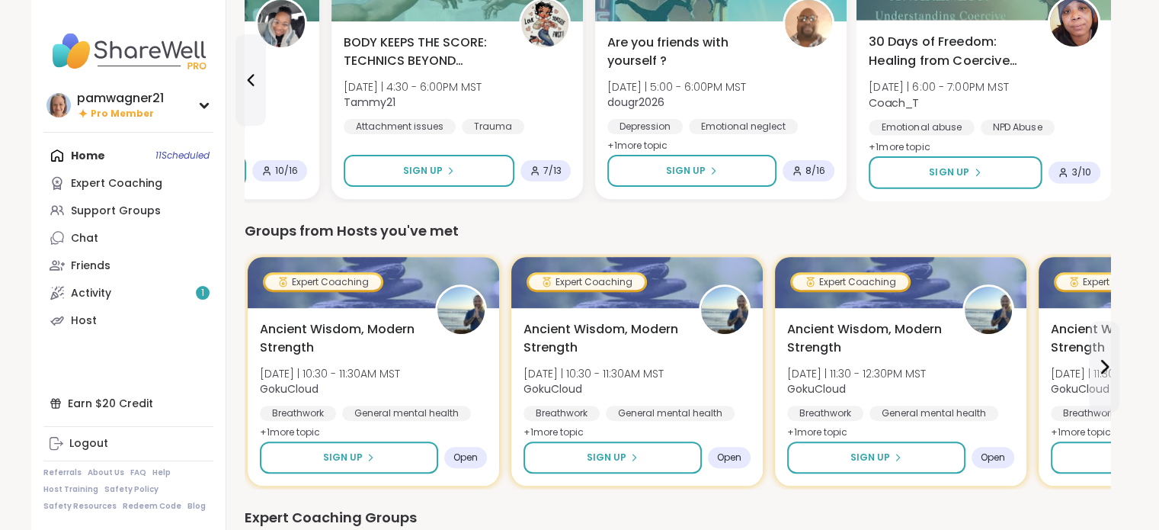
click at [1100, 80] on div "30 Days of Freedom: Healing from Coercive Control Wed 10/15 | 6:00 - 7:00PM MST…" at bounding box center [985, 95] width 232 height 124
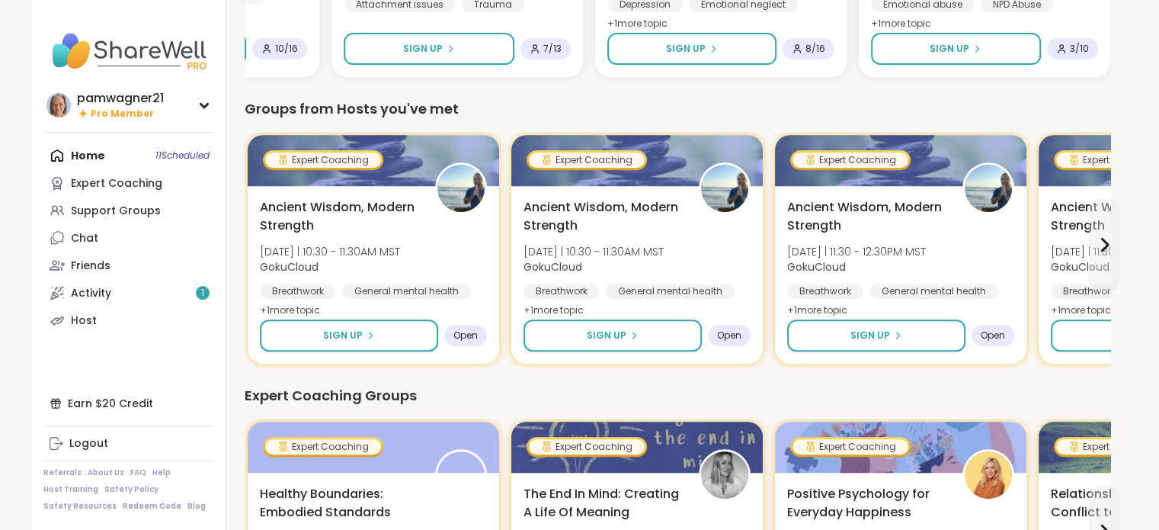
scroll to position [686, 0]
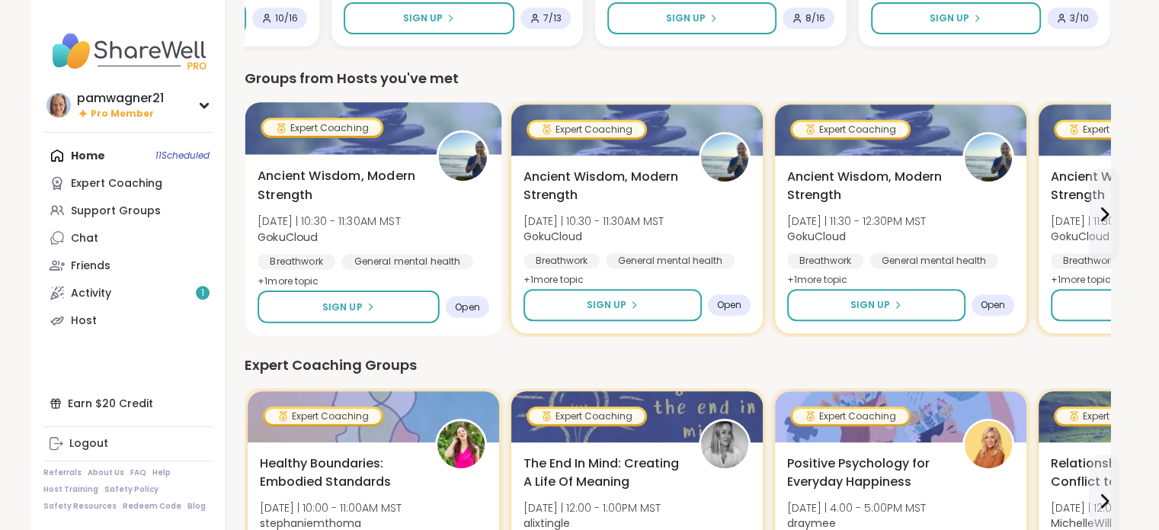
click at [463, 306] on span "Open" at bounding box center [467, 306] width 25 height 12
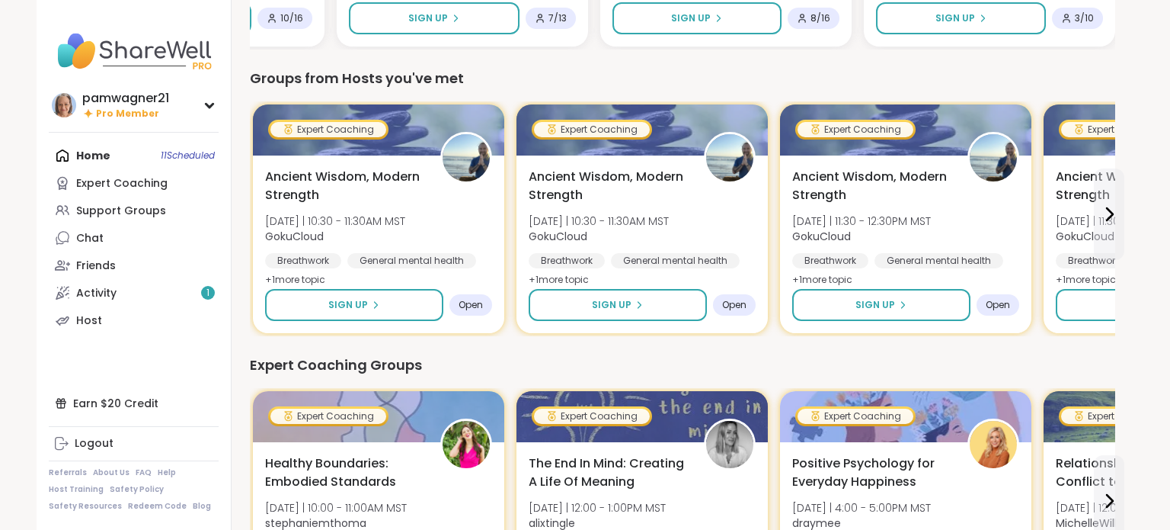
click at [634, 72] on div "Groups from Hosts you've met" at bounding box center [683, 78] width 866 height 21
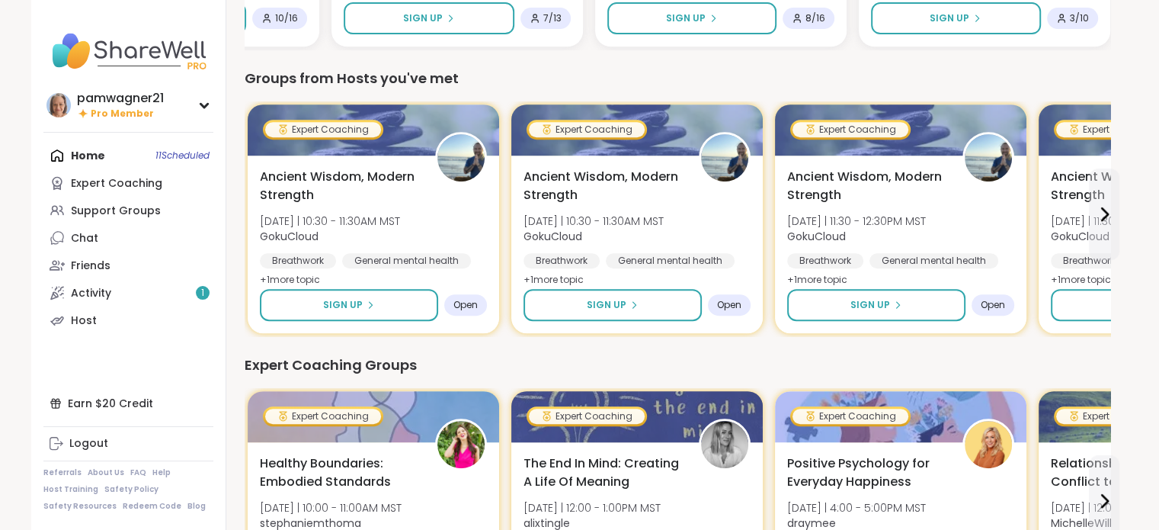
click at [76, 152] on div "Home 11 Scheduled Expert Coaching Support Groups Chat Friends Activity 1 Host" at bounding box center [128, 238] width 170 height 192
click at [206, 155] on div "Home 11 Scheduled Expert Coaching Support Groups Chat Friends Activity 1 Host" at bounding box center [128, 238] width 170 height 192
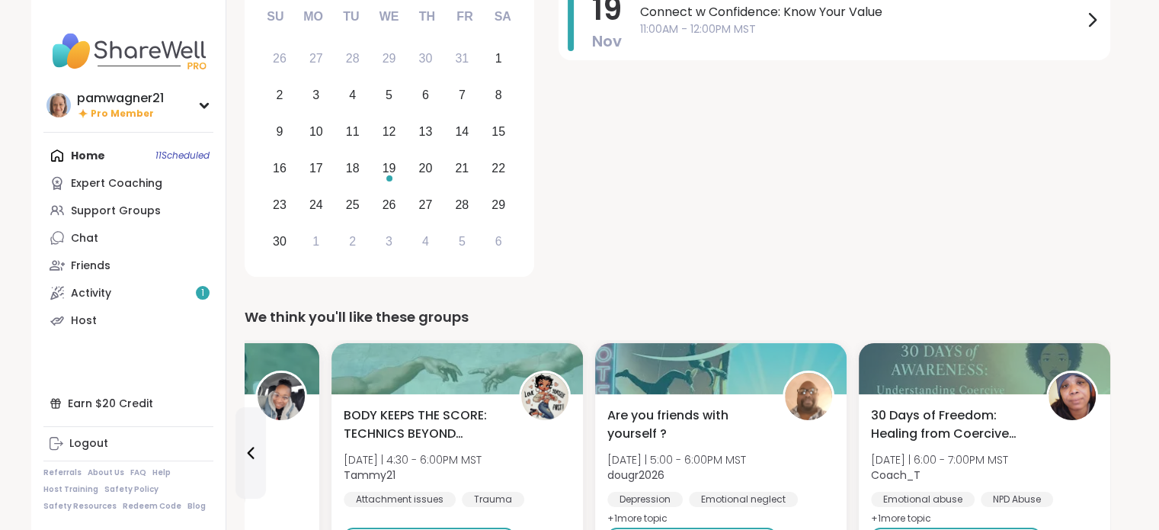
scroll to position [0, 0]
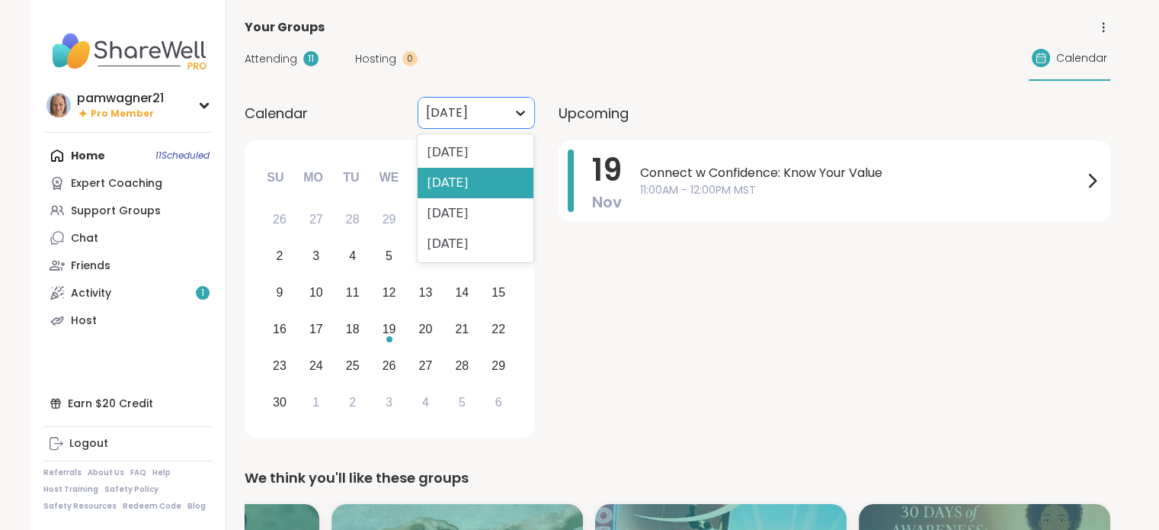
click at [519, 109] on icon at bounding box center [520, 112] width 15 height 15
click at [494, 155] on div "[DATE]" at bounding box center [476, 152] width 116 height 30
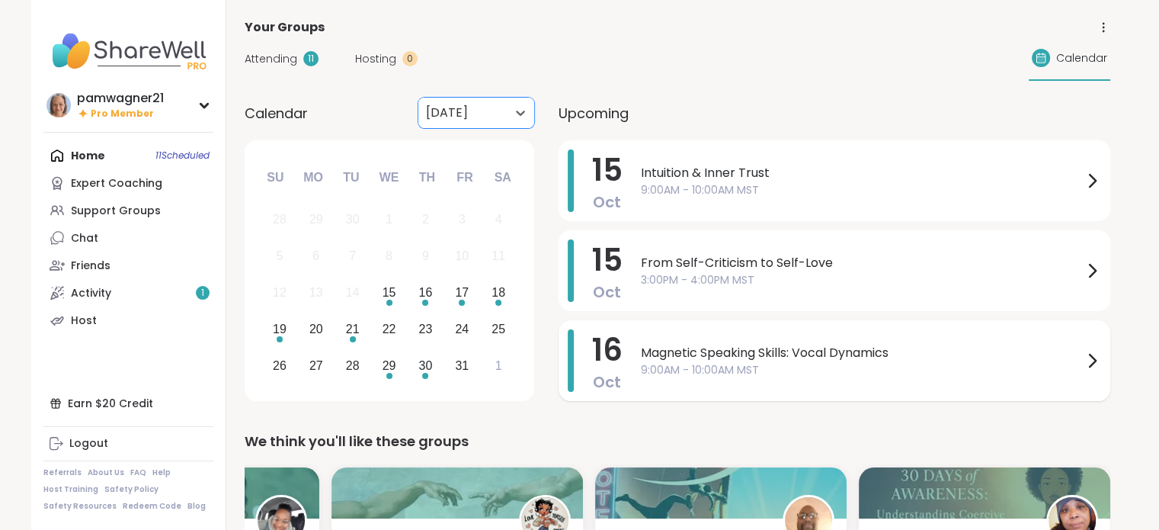
click at [727, 357] on span "Magnetic Speaking Skills: Vocal Dynamics" at bounding box center [862, 353] width 442 height 18
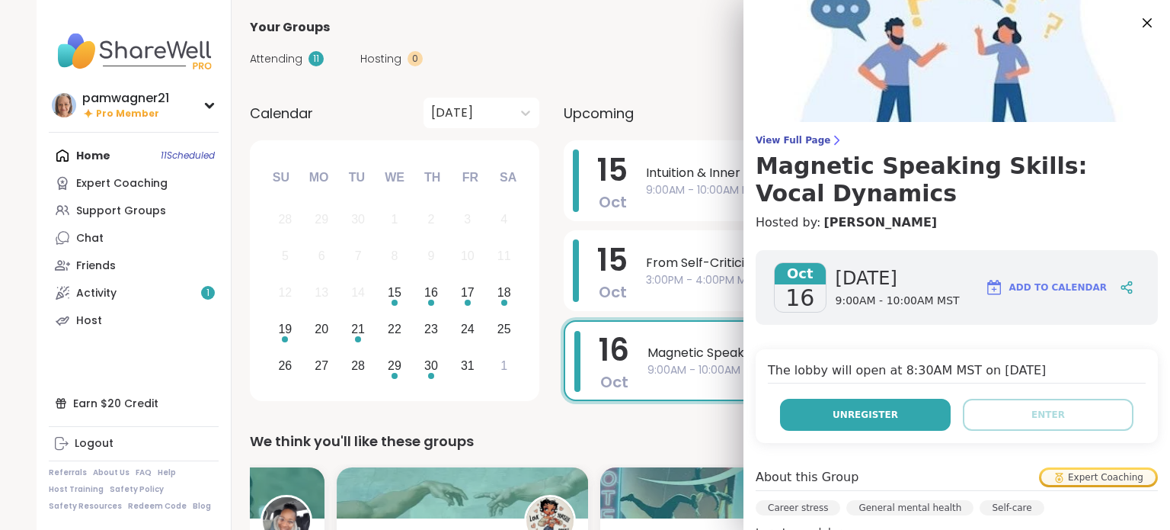
click at [837, 407] on button "Unregister" at bounding box center [865, 415] width 171 height 32
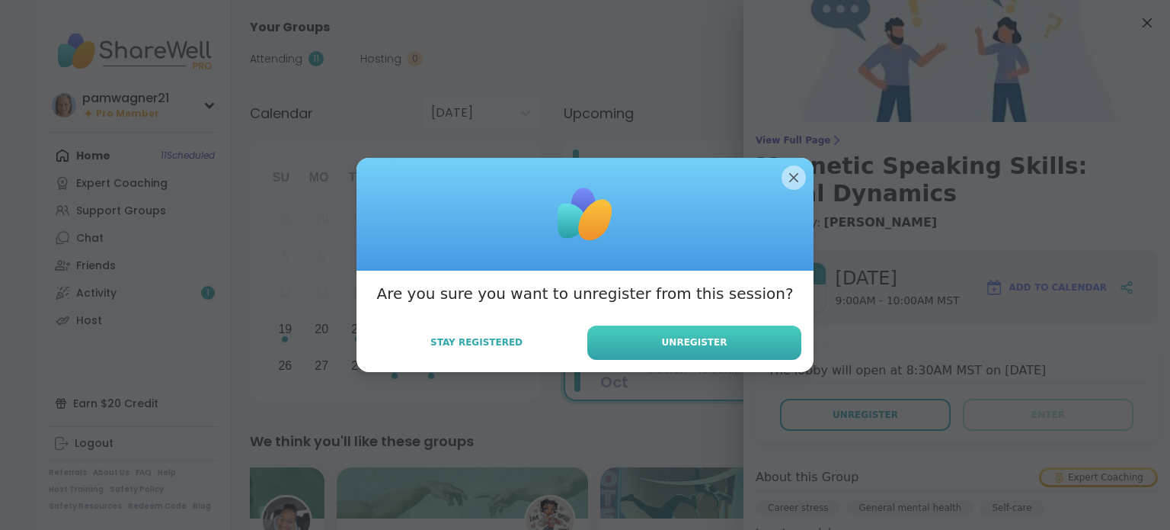
click at [677, 338] on span "Unregister" at bounding box center [695, 342] width 66 height 14
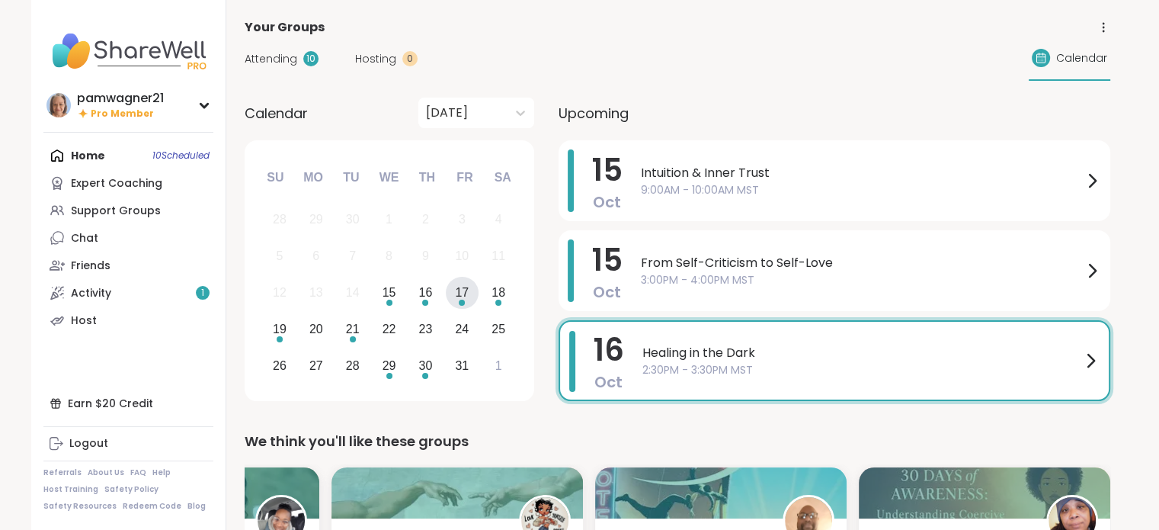
click at [463, 289] on div "17" at bounding box center [462, 292] width 14 height 21
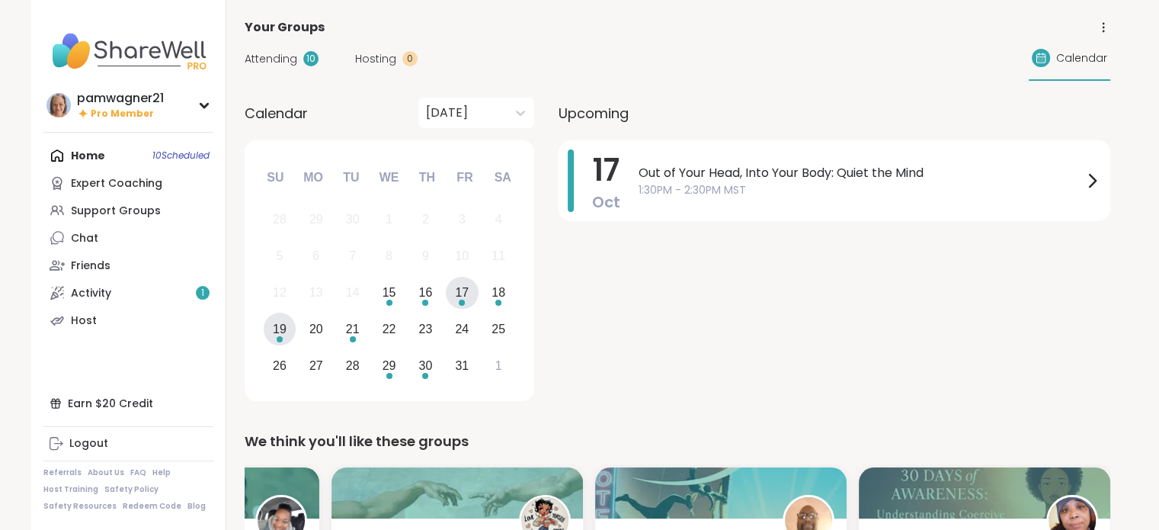
click at [280, 321] on div "19" at bounding box center [280, 329] width 14 height 21
click at [345, 335] on div "21" at bounding box center [352, 328] width 33 height 33
click at [386, 365] on div "29" at bounding box center [390, 365] width 14 height 21
click at [429, 361] on div "30" at bounding box center [426, 365] width 14 height 21
click at [517, 112] on icon at bounding box center [520, 112] width 9 height 5
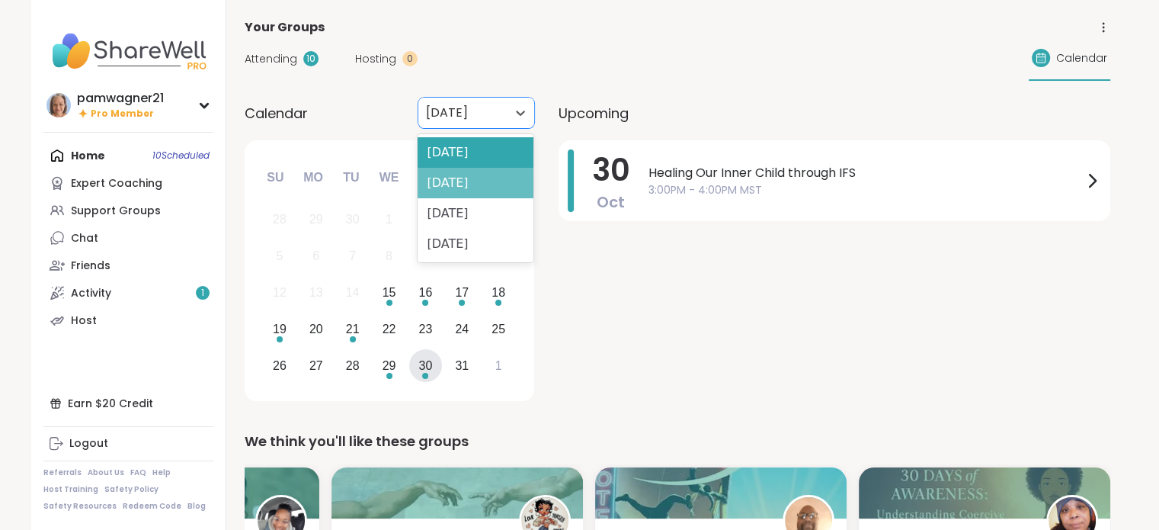
click at [481, 188] on div "November 2025" at bounding box center [476, 183] width 116 height 30
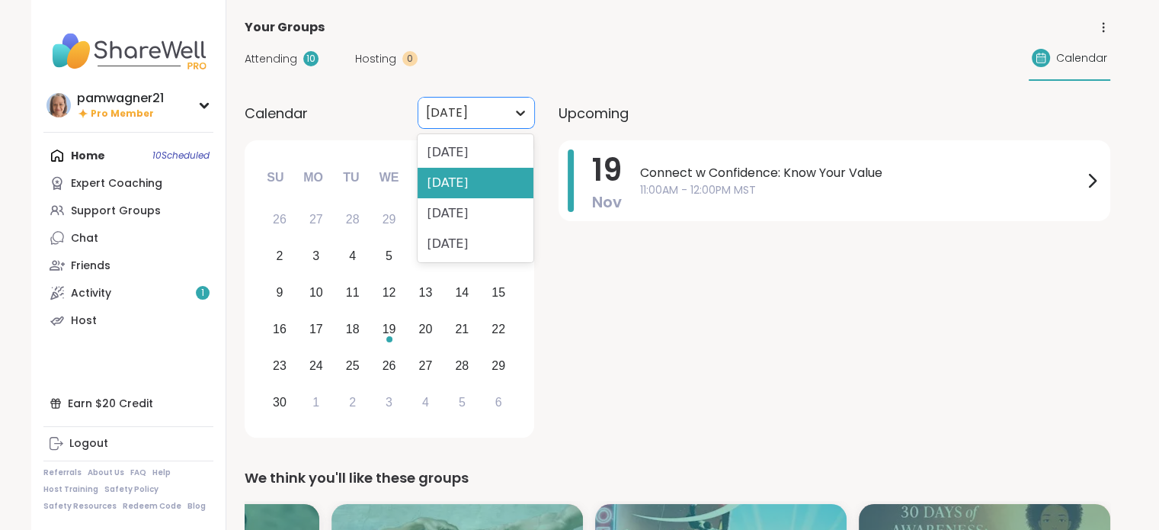
click at [521, 110] on icon at bounding box center [520, 112] width 15 height 15
click at [493, 149] on div "[DATE]" at bounding box center [476, 152] width 116 height 30
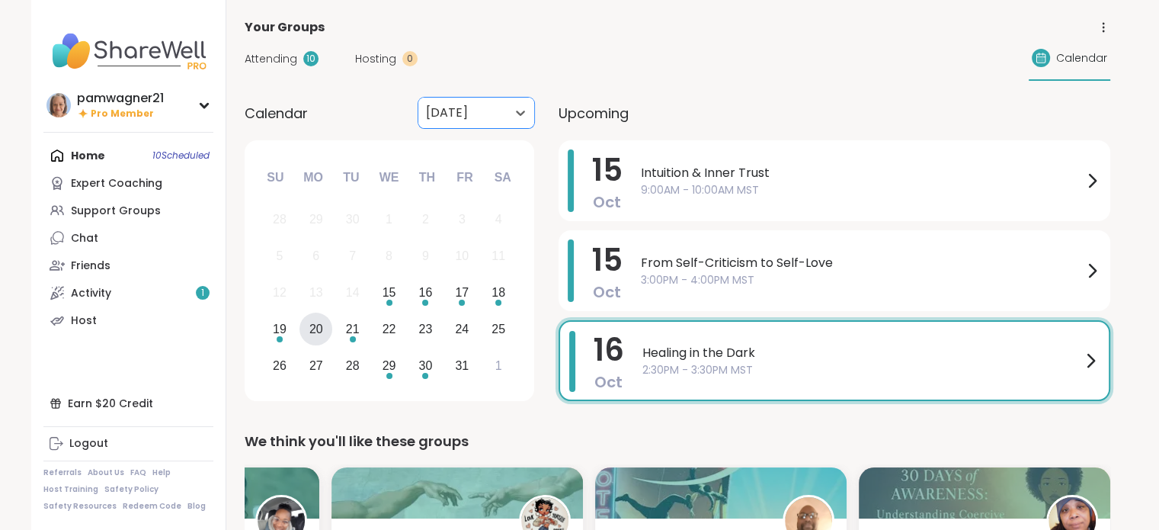
click at [311, 325] on div "20" at bounding box center [315, 328] width 33 height 33
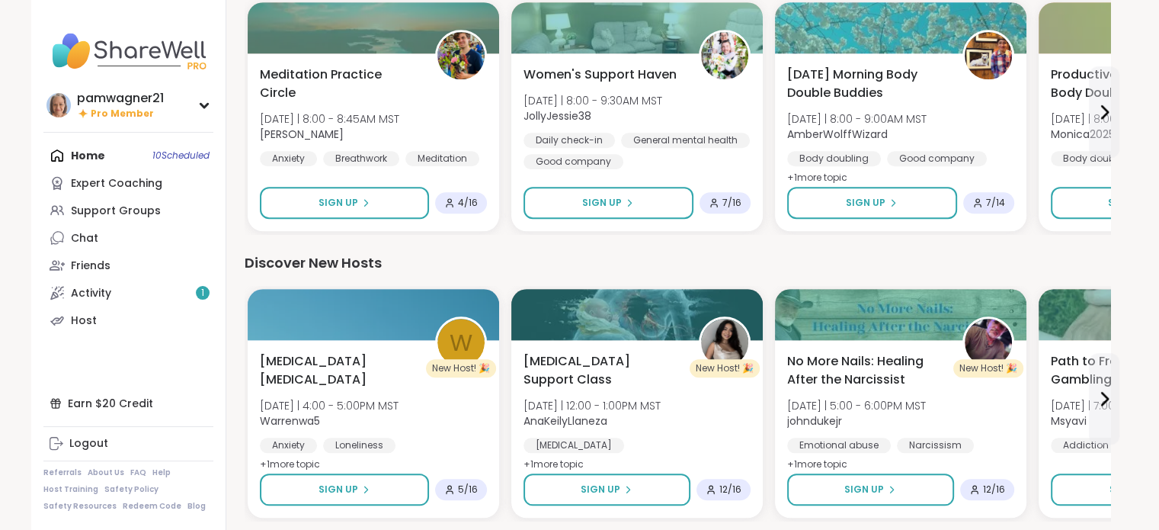
scroll to position [1666, 0]
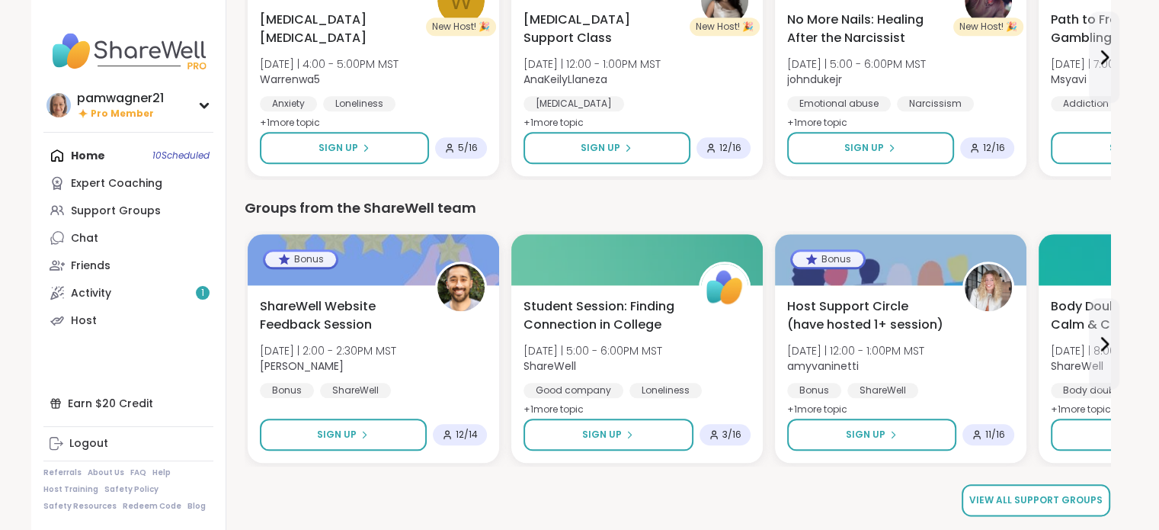
click at [1077, 495] on span "View all support groups" at bounding box center [1035, 500] width 133 height 14
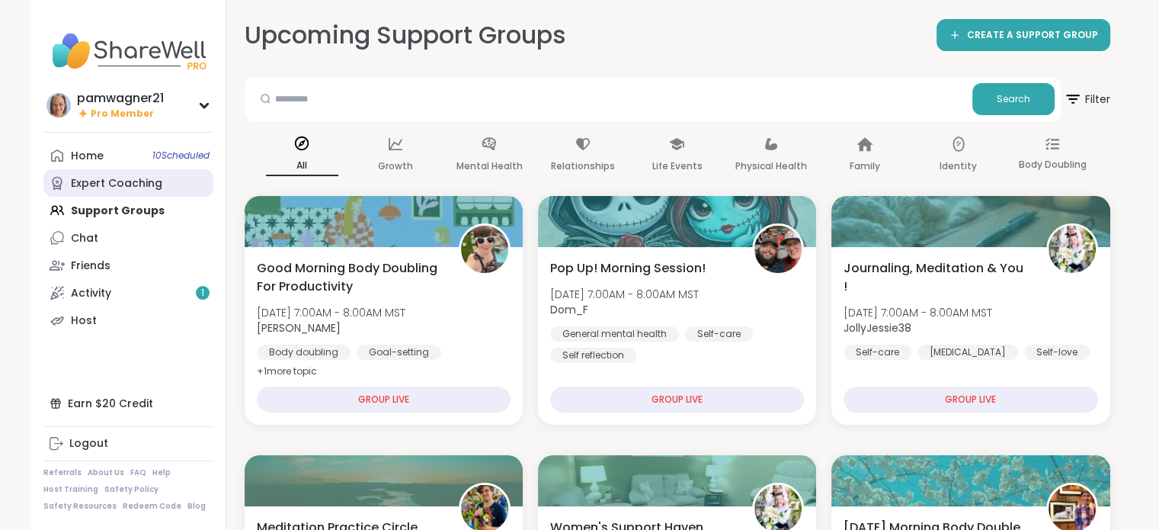
click at [97, 178] on div "Expert Coaching" at bounding box center [116, 183] width 91 height 15
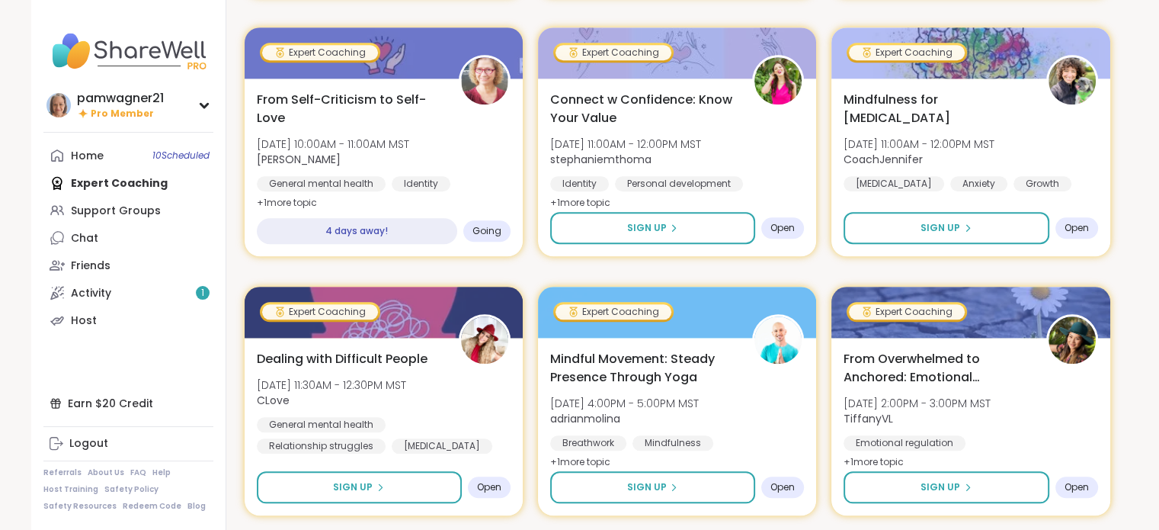
scroll to position [1448, 0]
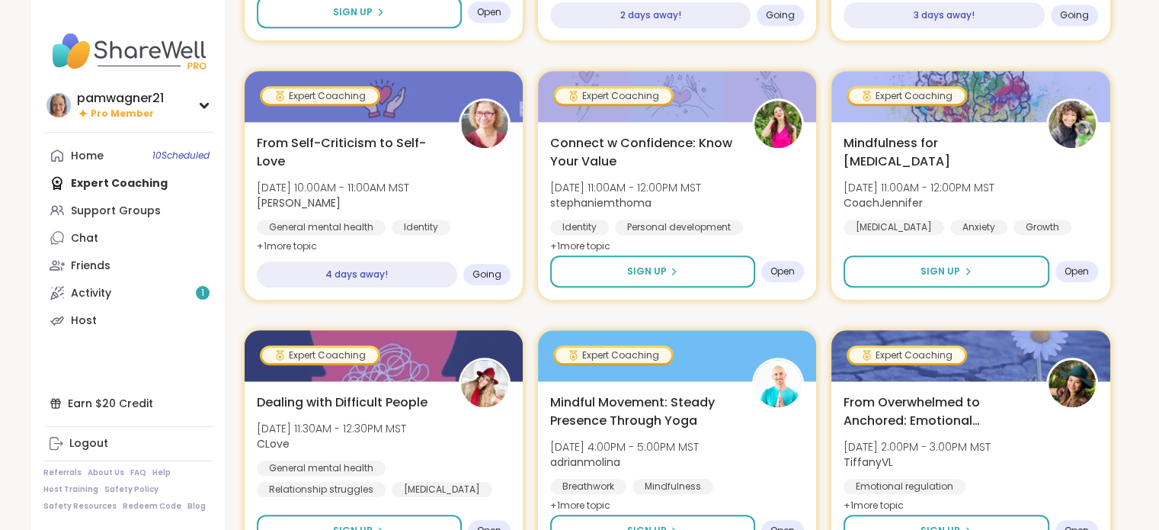
click at [1158, 380] on div "pamwagner21 Pro Member pamwagner21 Pro Member Profile Membership Settings Help …" at bounding box center [579, 234] width 1159 height 3364
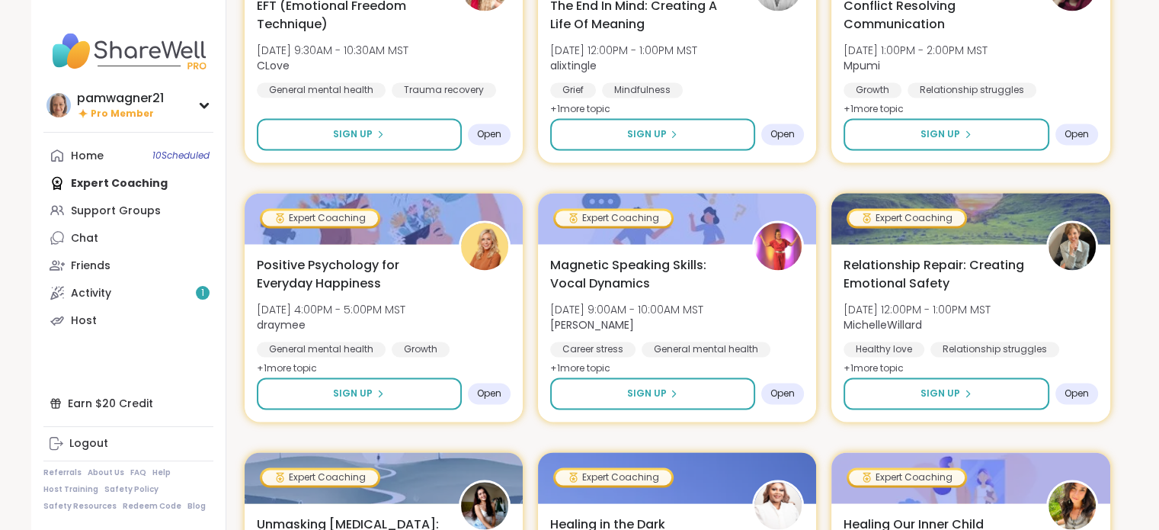
scroll to position [2286, 0]
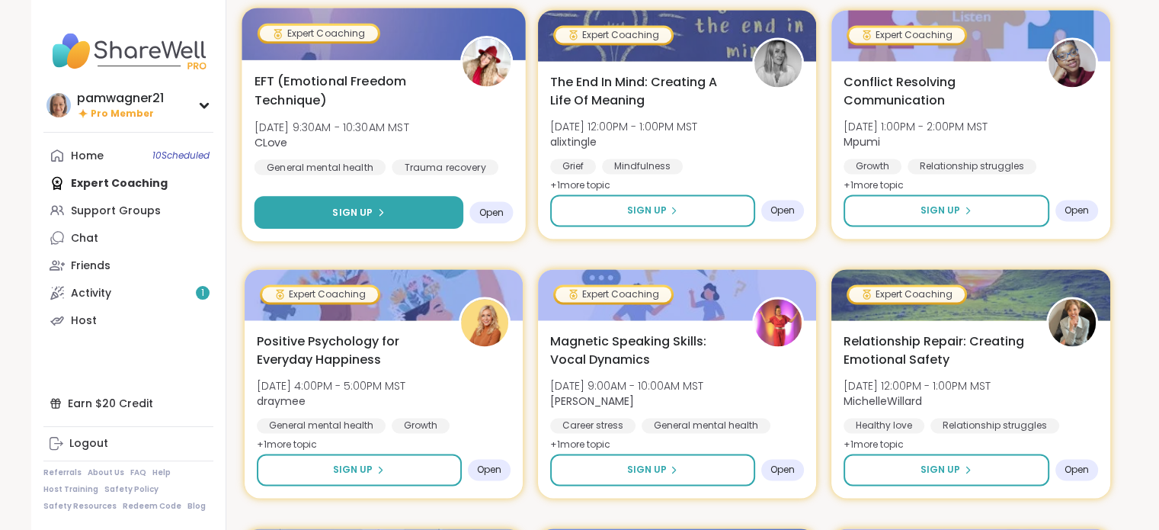
click at [418, 208] on button "Sign Up" at bounding box center [359, 212] width 210 height 33
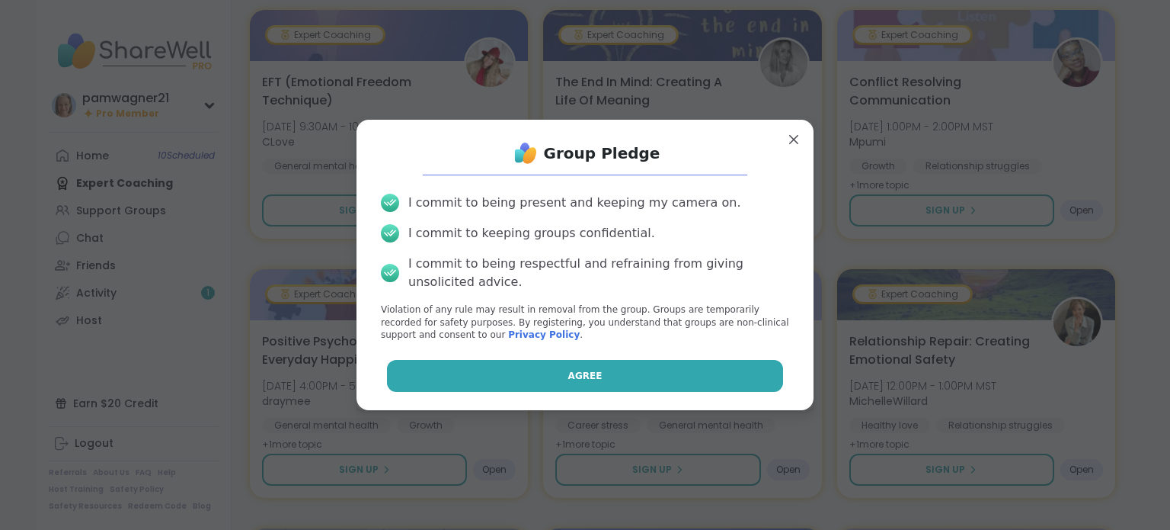
click at [528, 377] on button "Agree" at bounding box center [585, 376] width 397 height 32
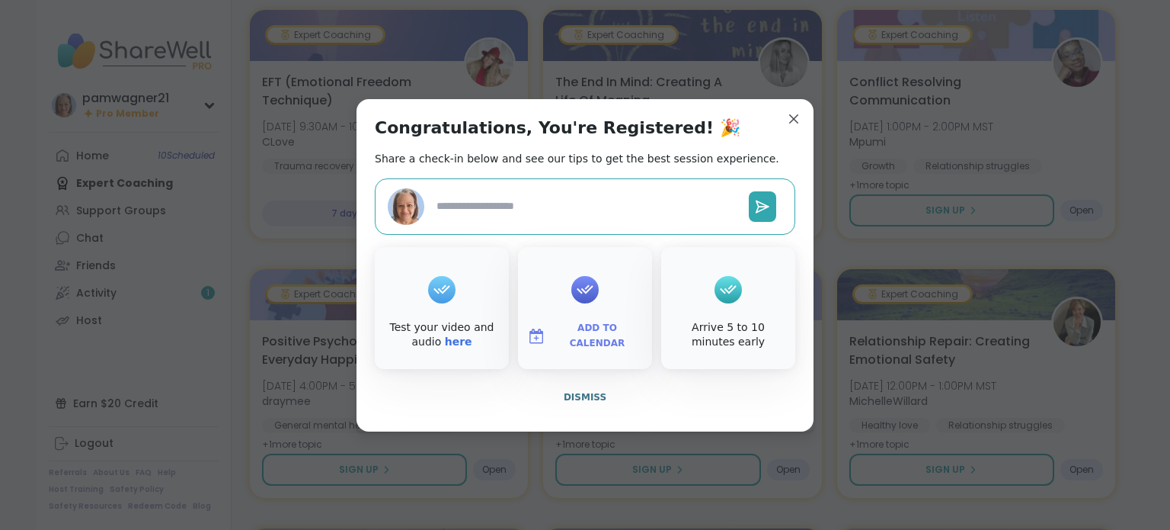
type textarea "*"
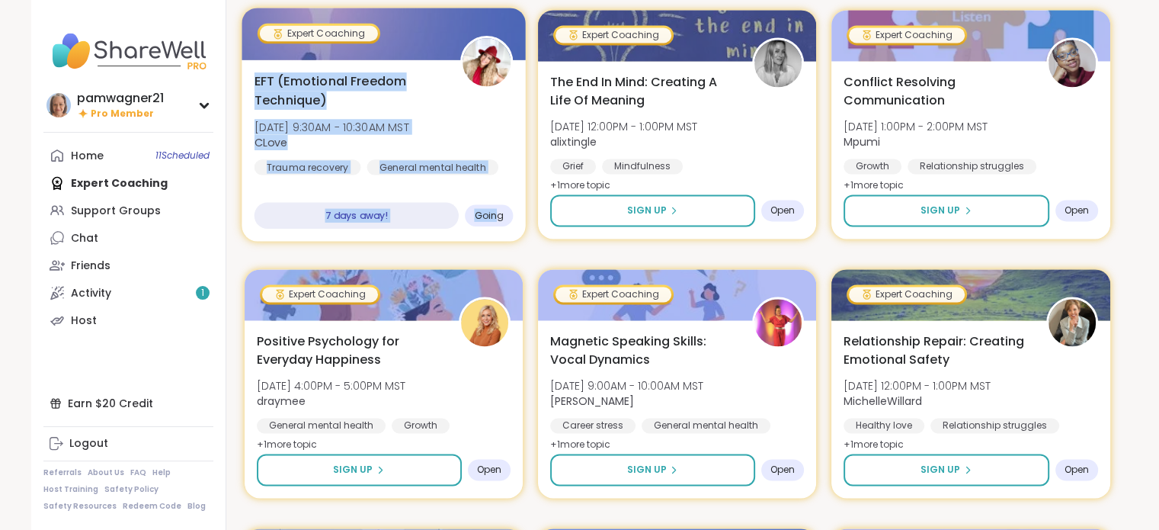
drag, startPoint x: 253, startPoint y: 70, endPoint x: 497, endPoint y: 208, distance: 280.1
click at [497, 208] on div "EFT (Emotional Freedom Technique) Wed, Oct 22 | 9:30AM - 10:30AM MST CLove Trau…" at bounding box center [384, 149] width 284 height 181
copy div "EFT (Emotional Freedom Technique) Wed, Oct 22 | 9:30AM - 10:30AM MST CLove Trau…"
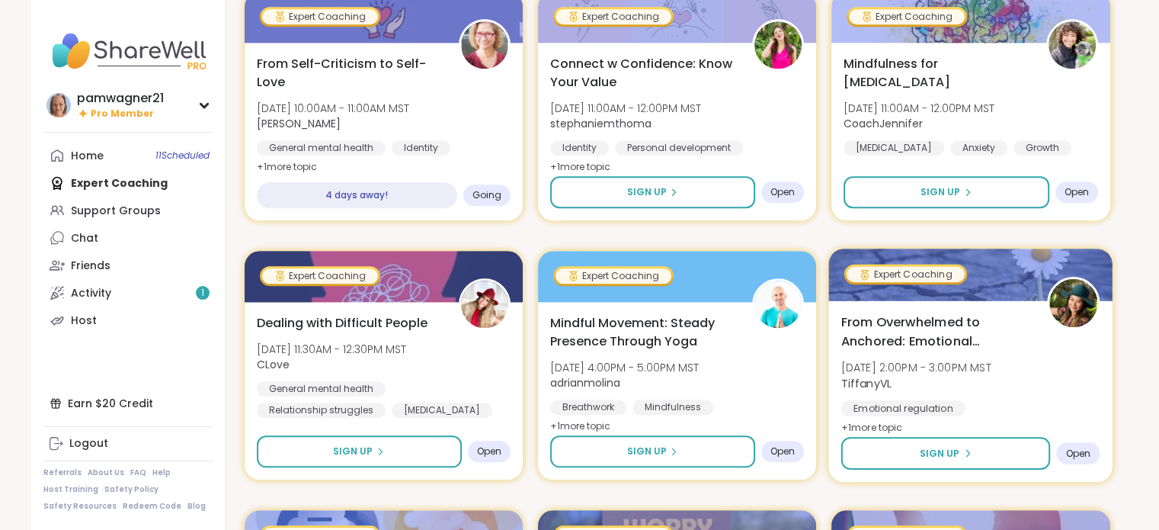
scroll to position [1524, 0]
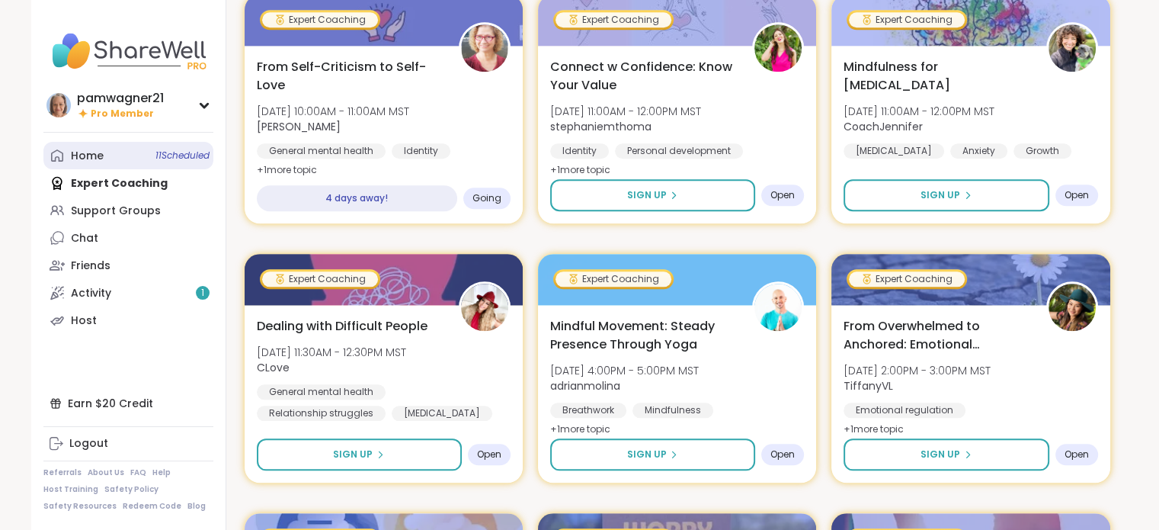
click at [79, 158] on div "Home 11 Scheduled" at bounding box center [87, 156] width 33 height 15
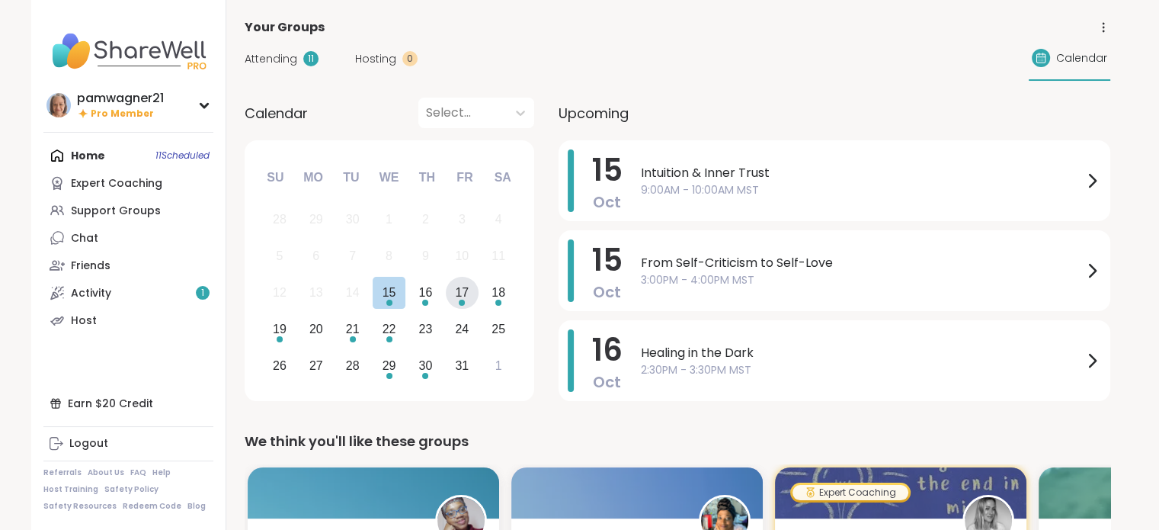
click at [464, 299] on div "17" at bounding box center [462, 292] width 14 height 21
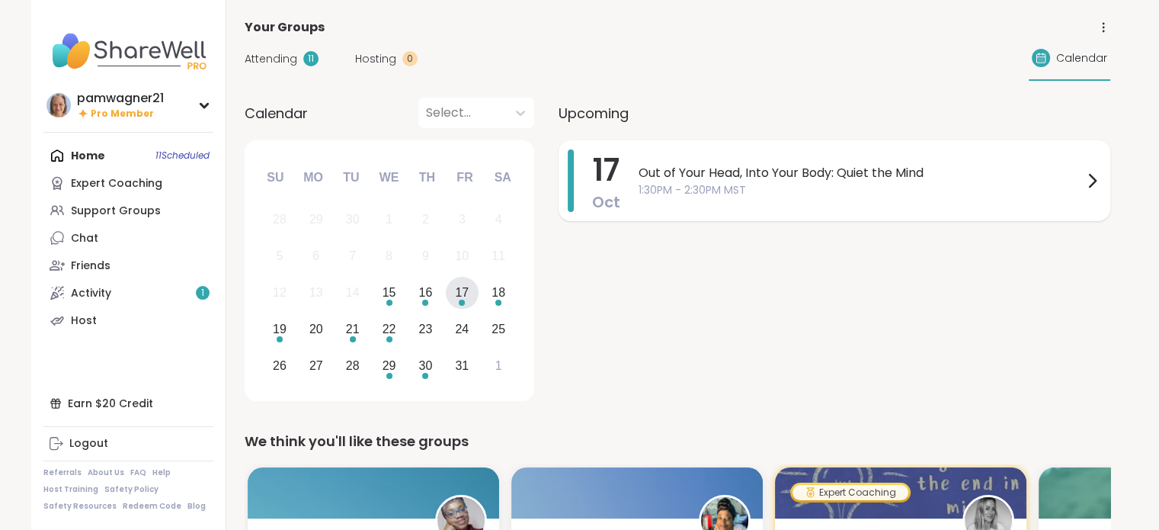
click at [674, 196] on span "1:30PM - 2:30PM MST" at bounding box center [861, 190] width 444 height 16
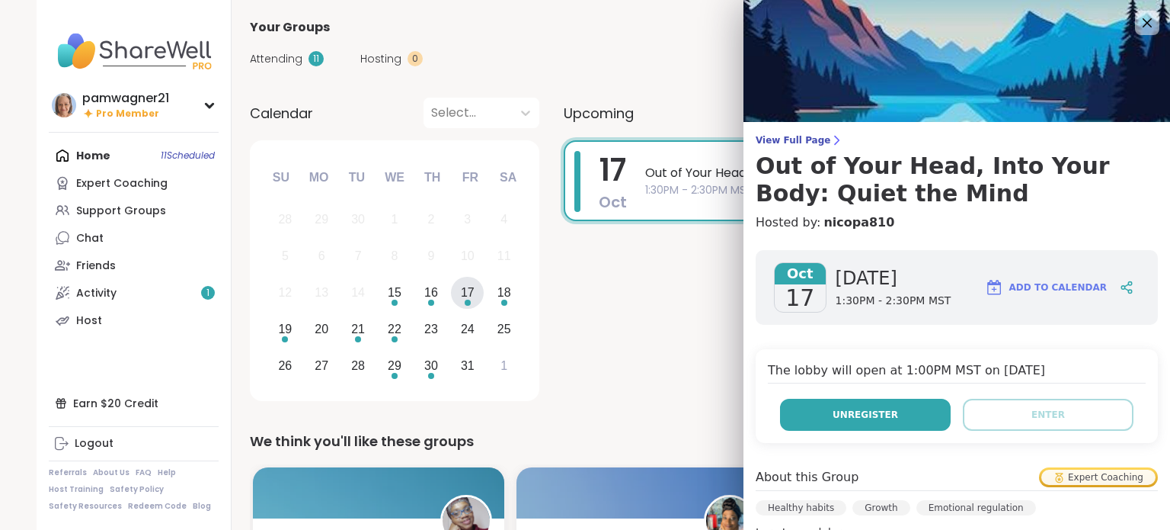
click at [808, 407] on button "Unregister" at bounding box center [865, 415] width 171 height 32
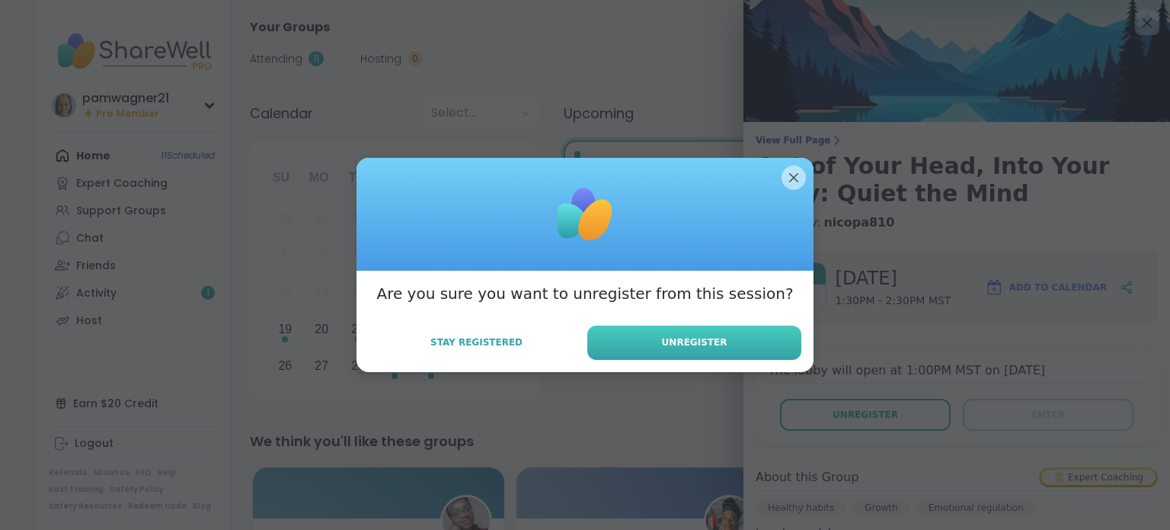
click at [645, 335] on button "Unregister" at bounding box center [695, 342] width 214 height 34
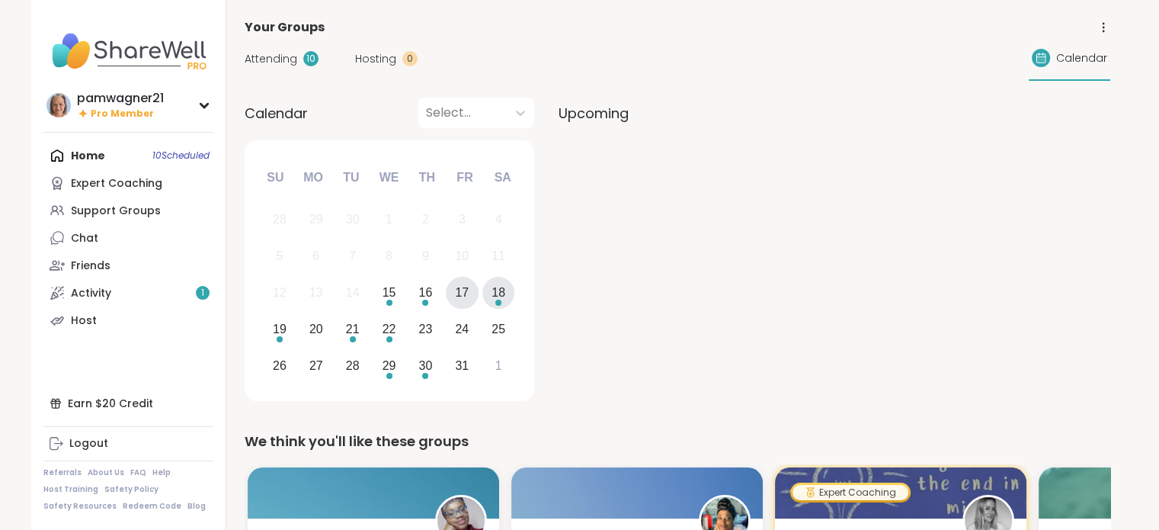
click at [504, 289] on div "18" at bounding box center [498, 292] width 14 height 21
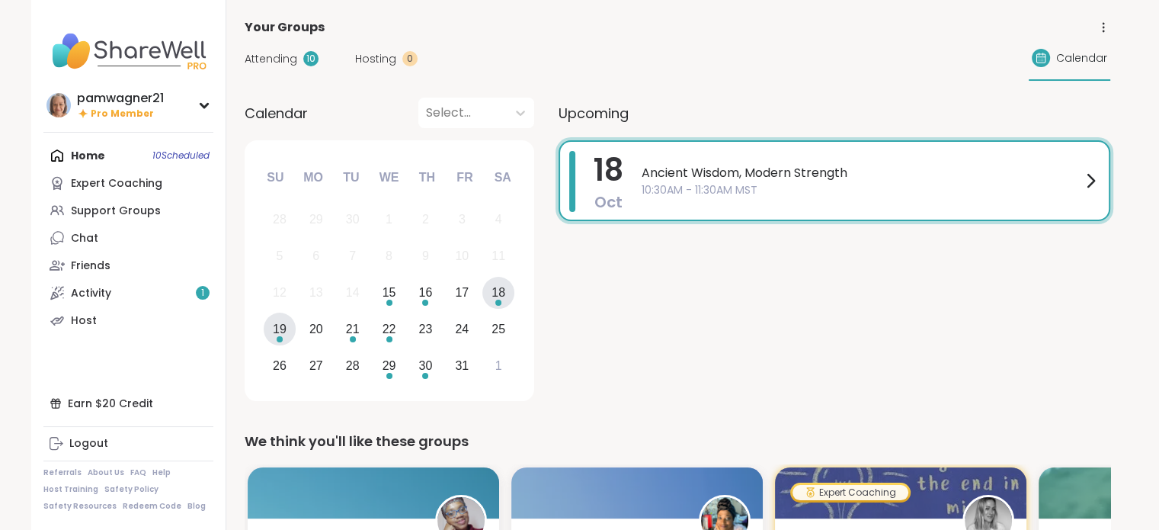
click at [287, 325] on div "19" at bounding box center [280, 328] width 33 height 33
click at [666, 188] on span "10:00AM - 11:00AM MST" at bounding box center [862, 190] width 440 height 16
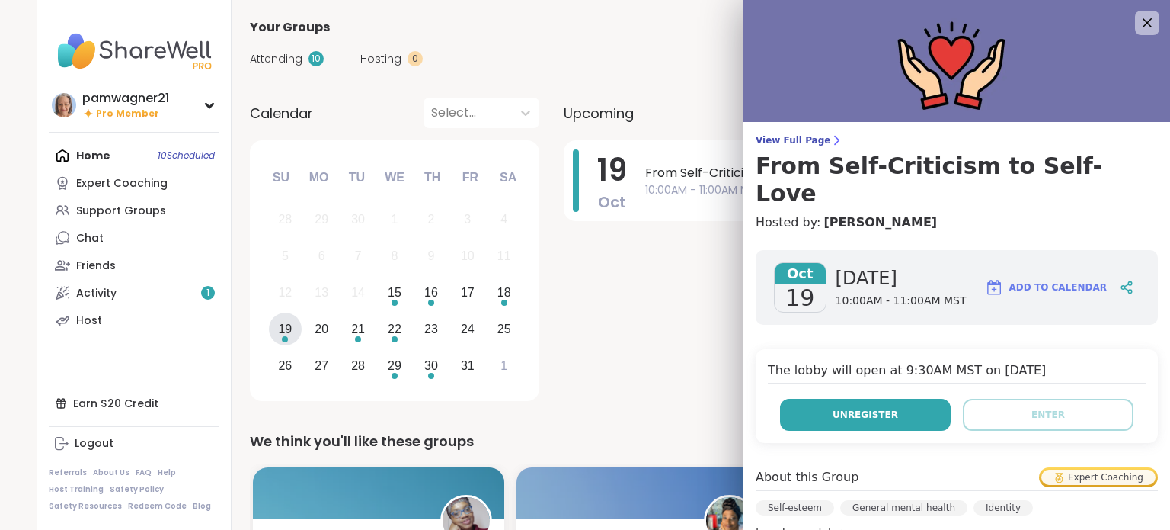
click at [885, 399] on button "Unregister" at bounding box center [865, 415] width 171 height 32
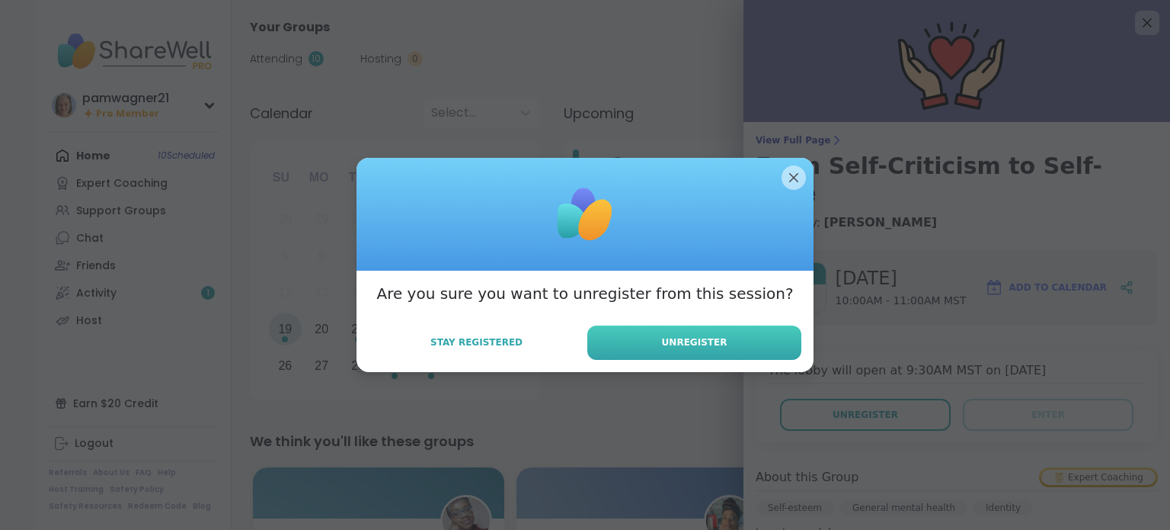
click at [703, 341] on span "Unregister" at bounding box center [695, 342] width 66 height 14
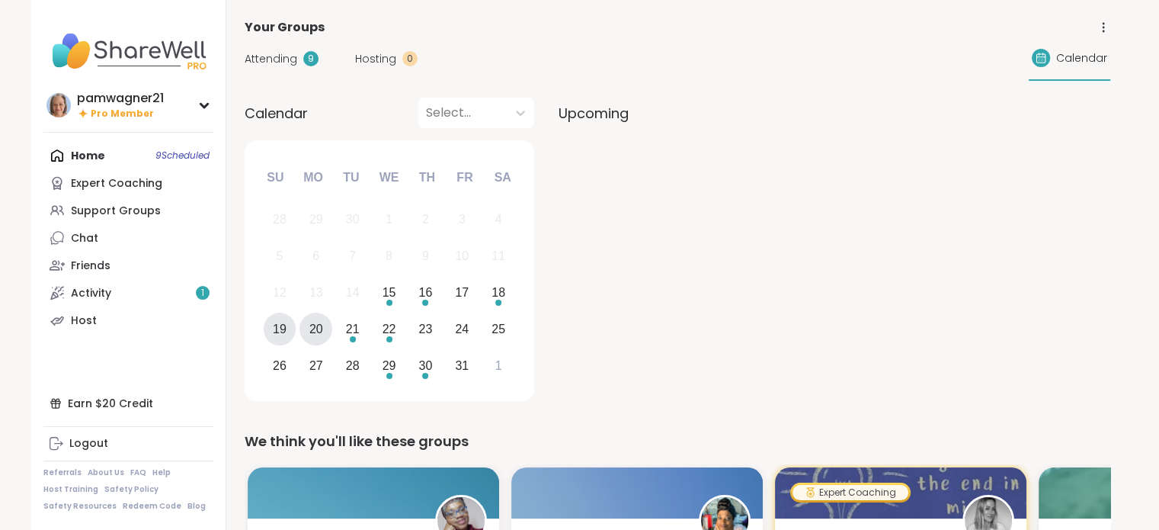
click at [316, 328] on div "20" at bounding box center [316, 329] width 14 height 21
click at [354, 331] on div "21" at bounding box center [353, 329] width 14 height 21
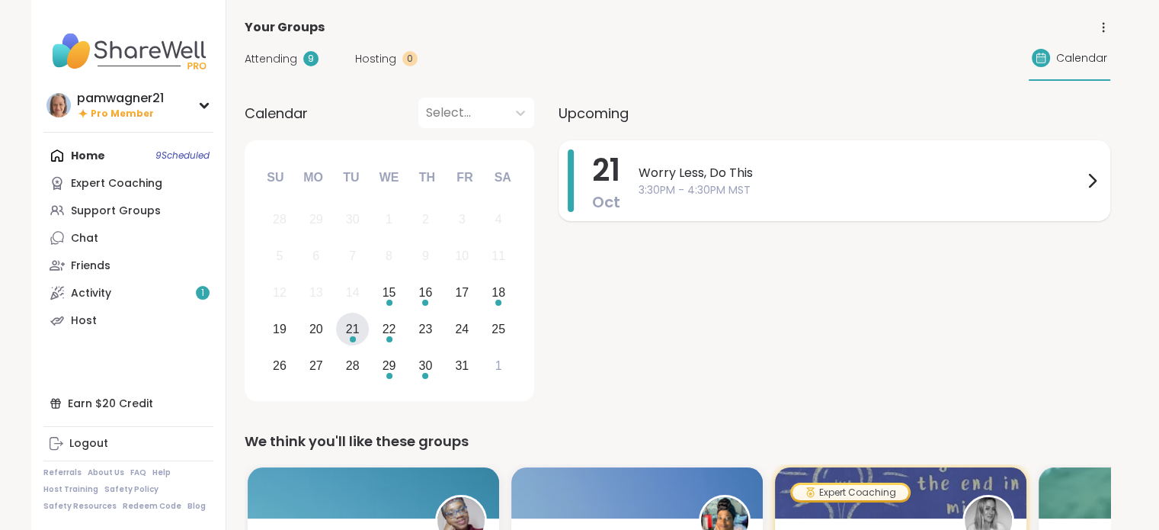
click at [742, 176] on span "Worry Less, Do This" at bounding box center [861, 173] width 444 height 18
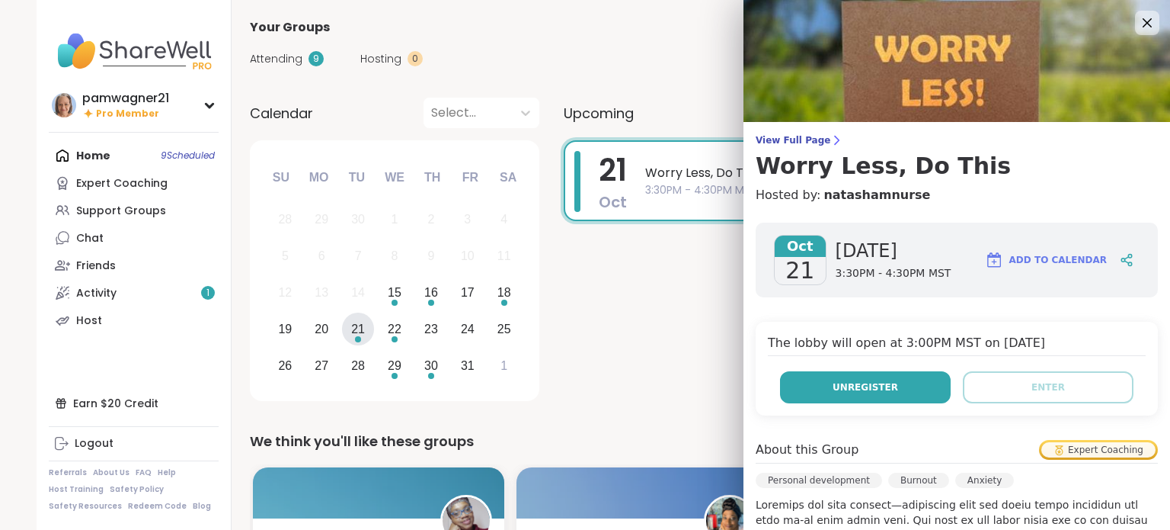
click at [858, 378] on button "Unregister" at bounding box center [865, 387] width 171 height 32
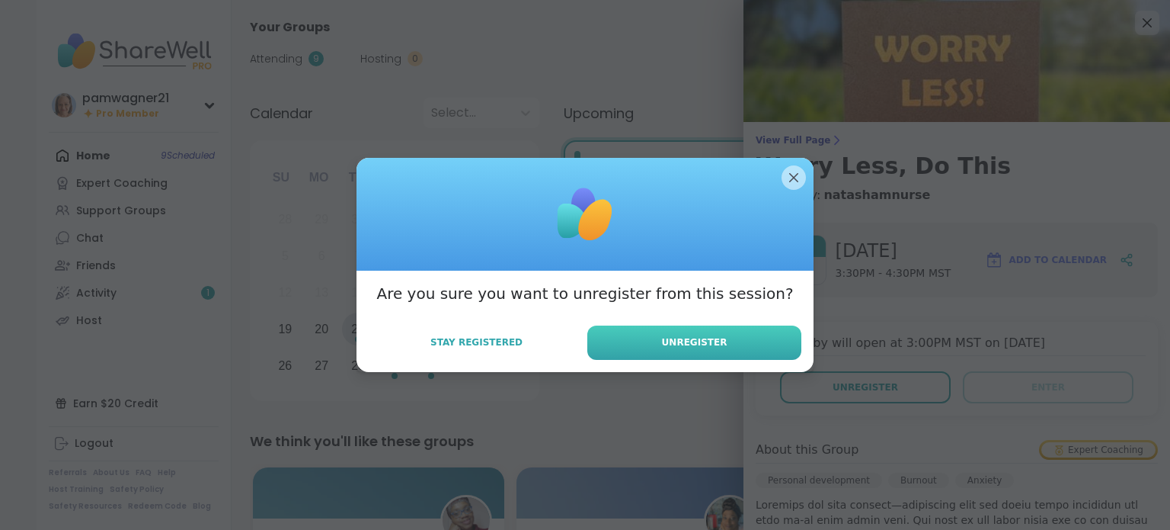
click at [683, 332] on button "Unregister" at bounding box center [695, 342] width 214 height 34
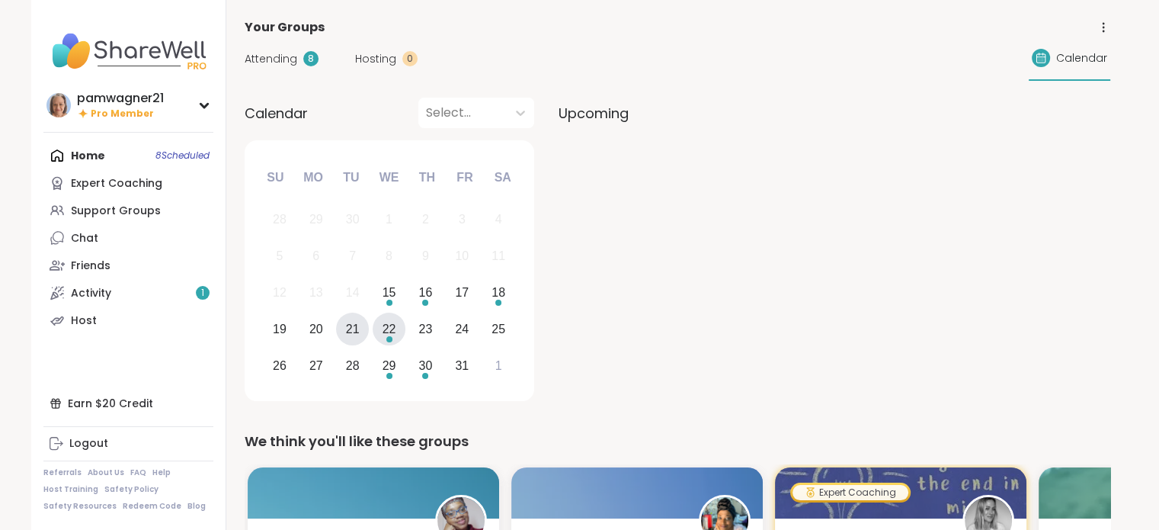
click at [379, 322] on div "22" at bounding box center [389, 328] width 33 height 33
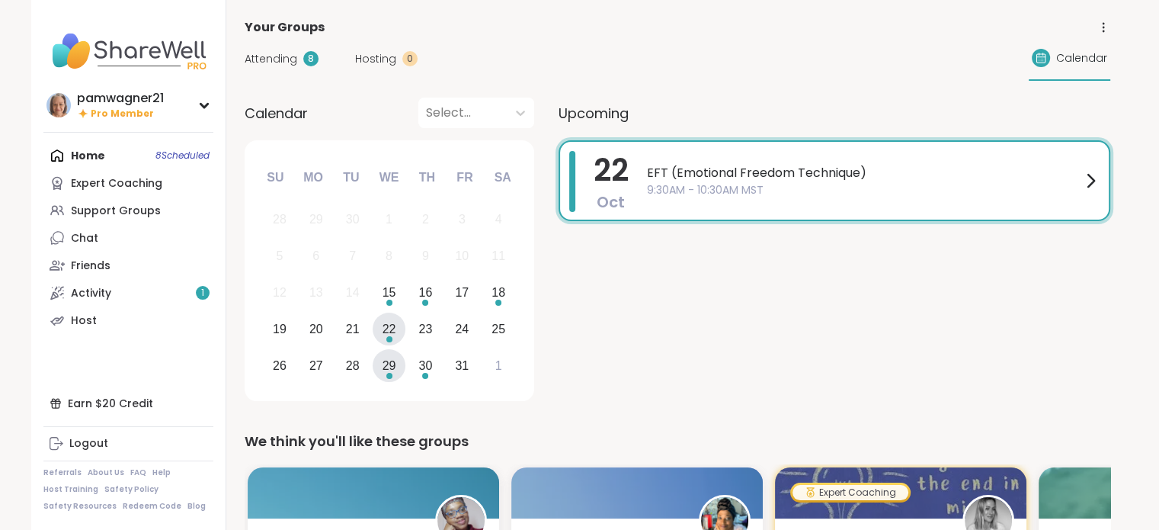
click at [394, 364] on div "29" at bounding box center [390, 365] width 14 height 21
click at [427, 365] on div "30" at bounding box center [426, 365] width 14 height 21
click at [431, 300] on div "16" at bounding box center [426, 292] width 14 height 21
click at [728, 177] on span "Healing in the Dark" at bounding box center [861, 173] width 439 height 18
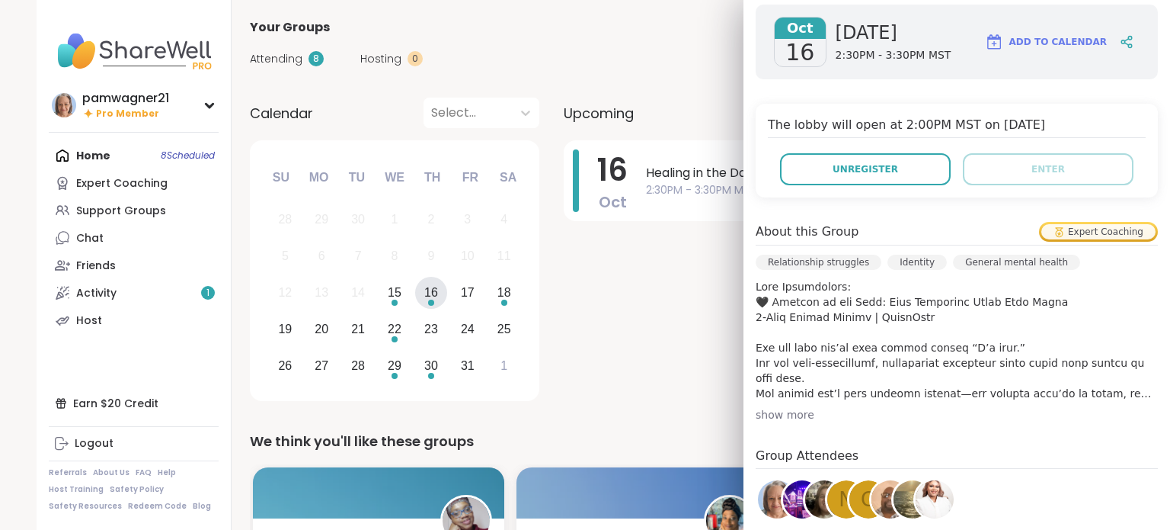
scroll to position [229, 0]
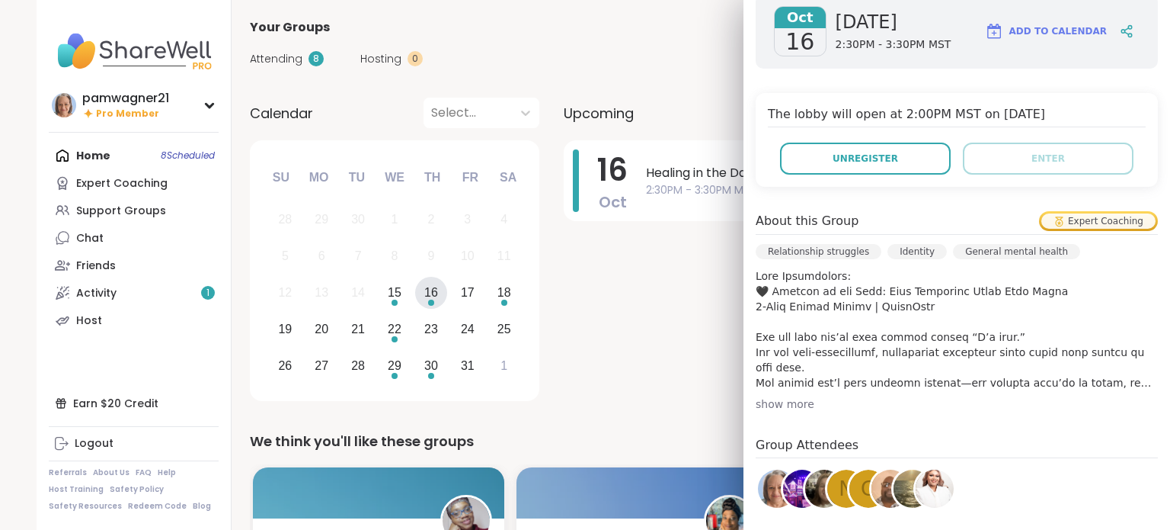
click at [680, 42] on div "Attending 8 Hosting 0 Calendar" at bounding box center [683, 59] width 866 height 44
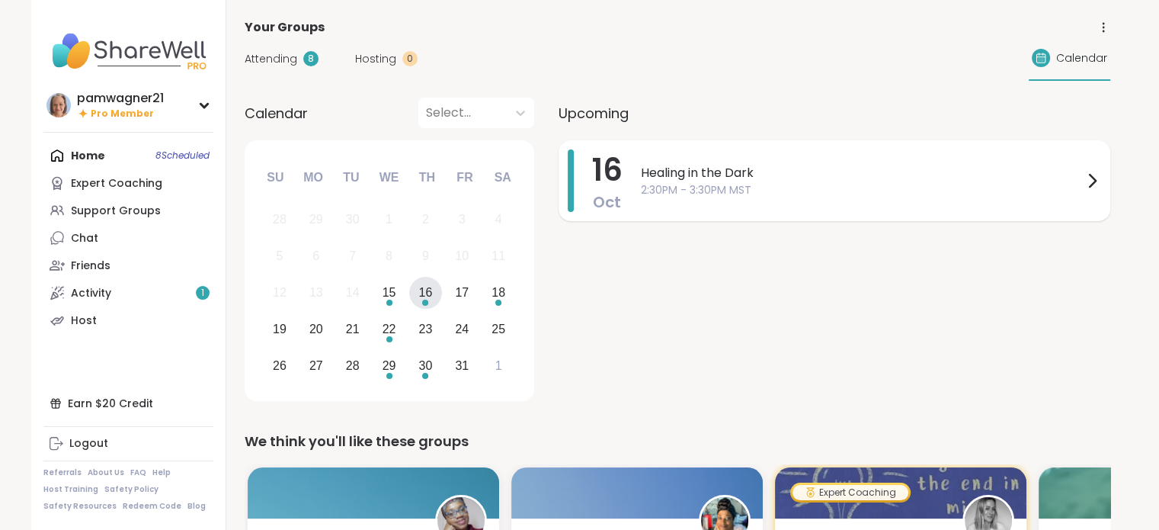
click at [678, 171] on span "Healing in the Dark" at bounding box center [862, 173] width 442 height 18
